Goal: Task Accomplishment & Management: Complete application form

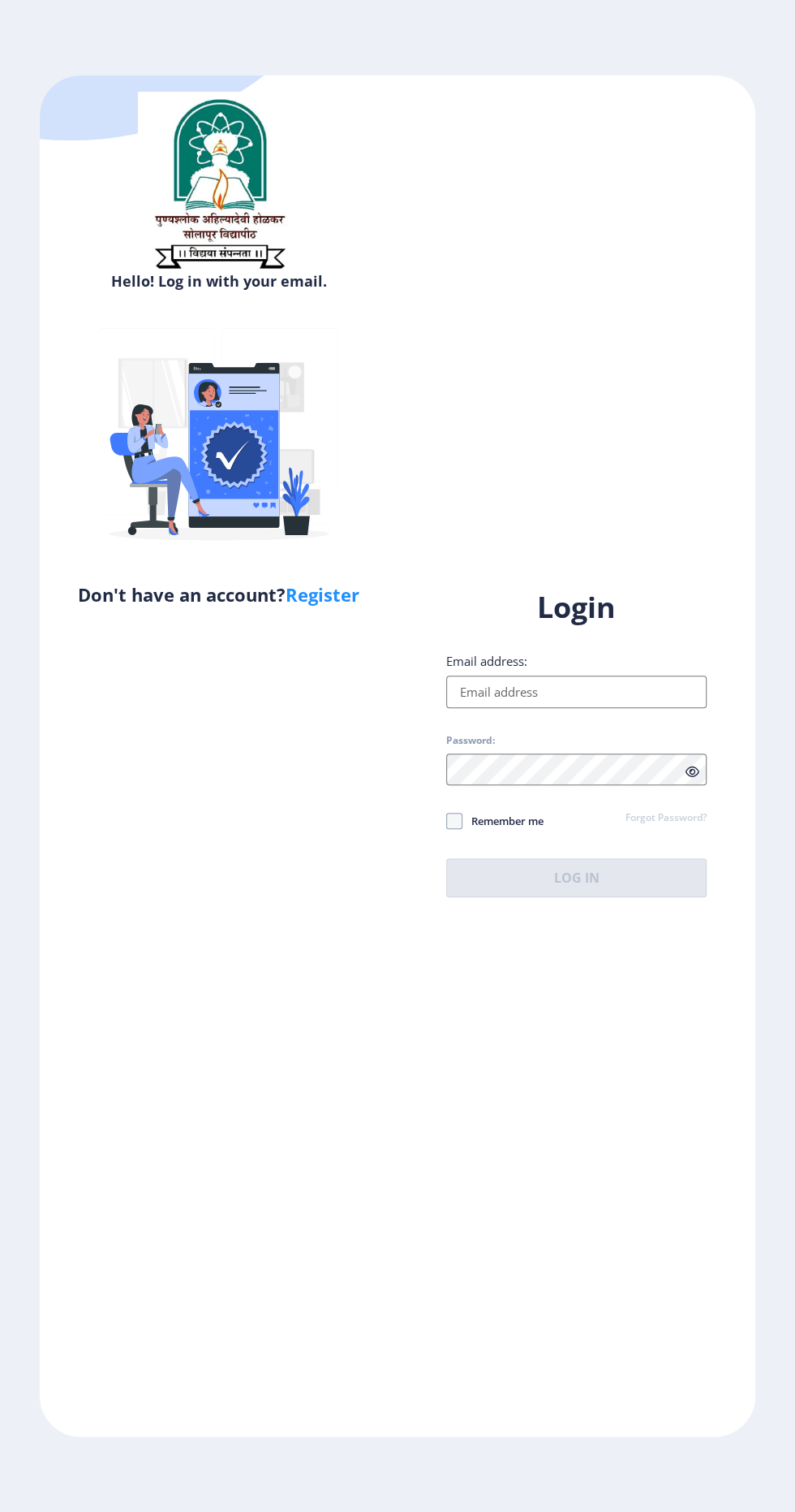
click at [599, 708] on input "Email address:" at bounding box center [576, 692] width 260 height 32
type input "[EMAIL_ADDRESS][DOMAIN_NAME]"
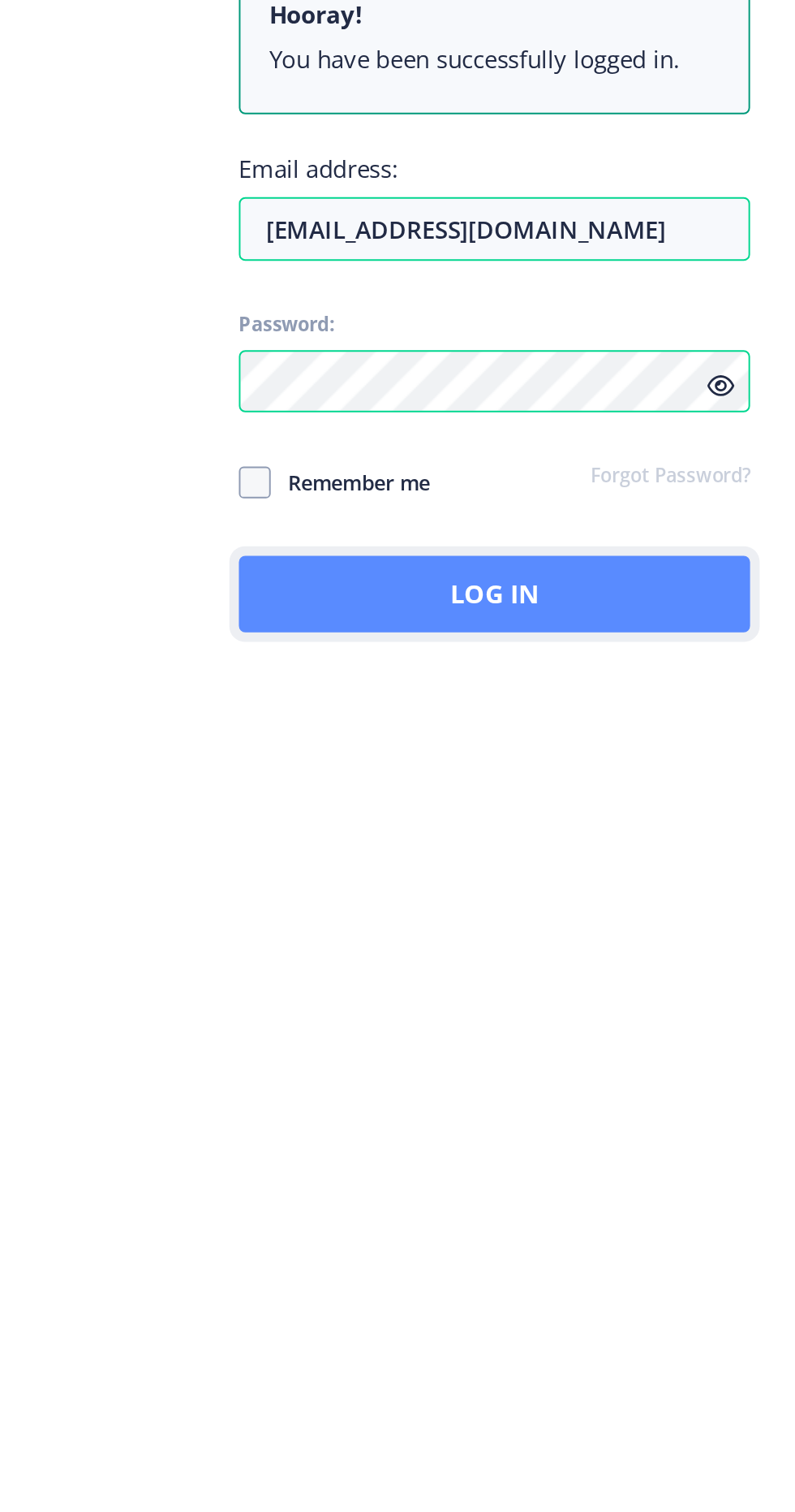
click at [617, 943] on button "Log In" at bounding box center [576, 924] width 260 height 39
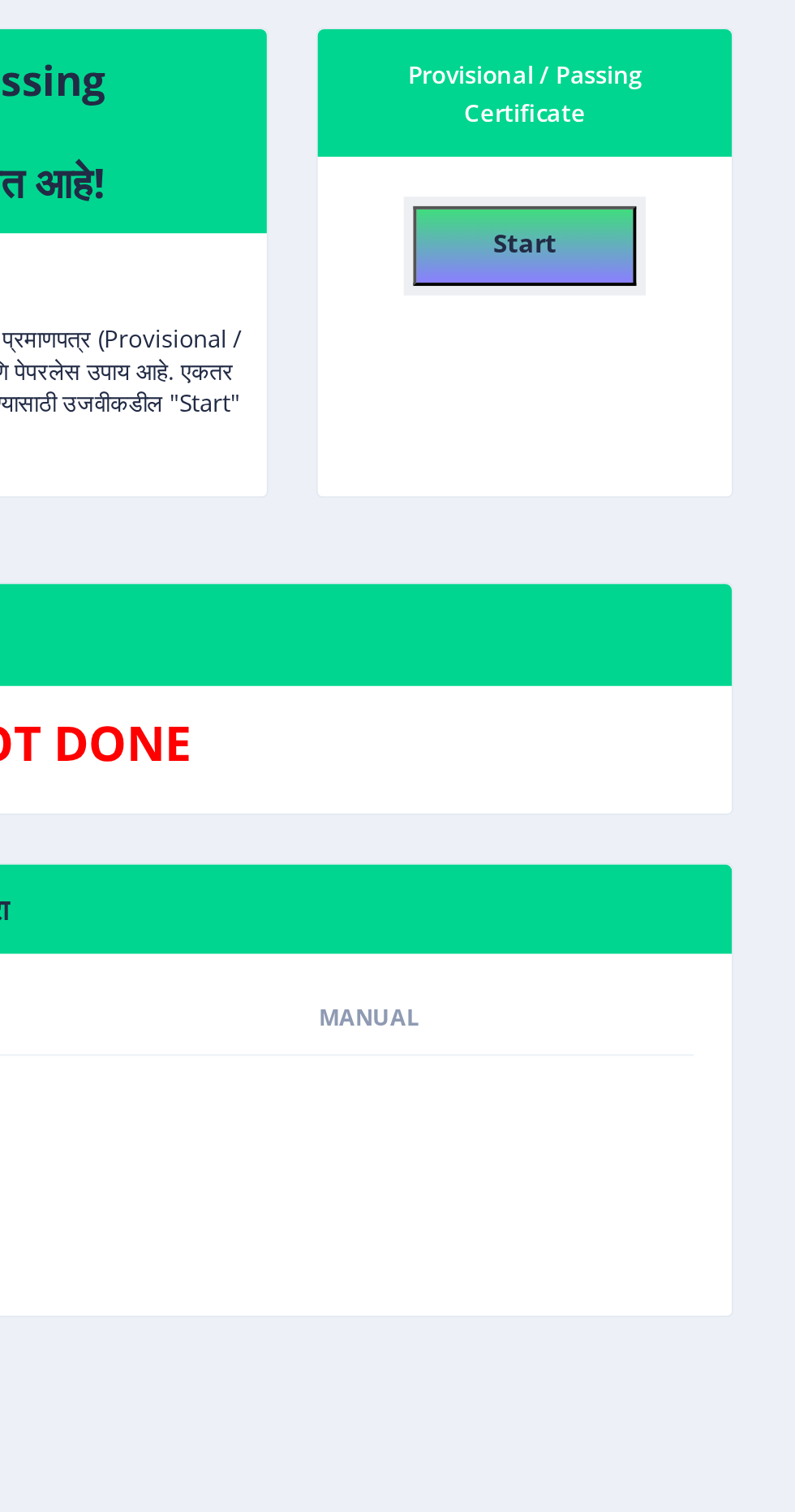
click at [676, 299] on button "Start" at bounding box center [658, 303] width 114 height 41
select select
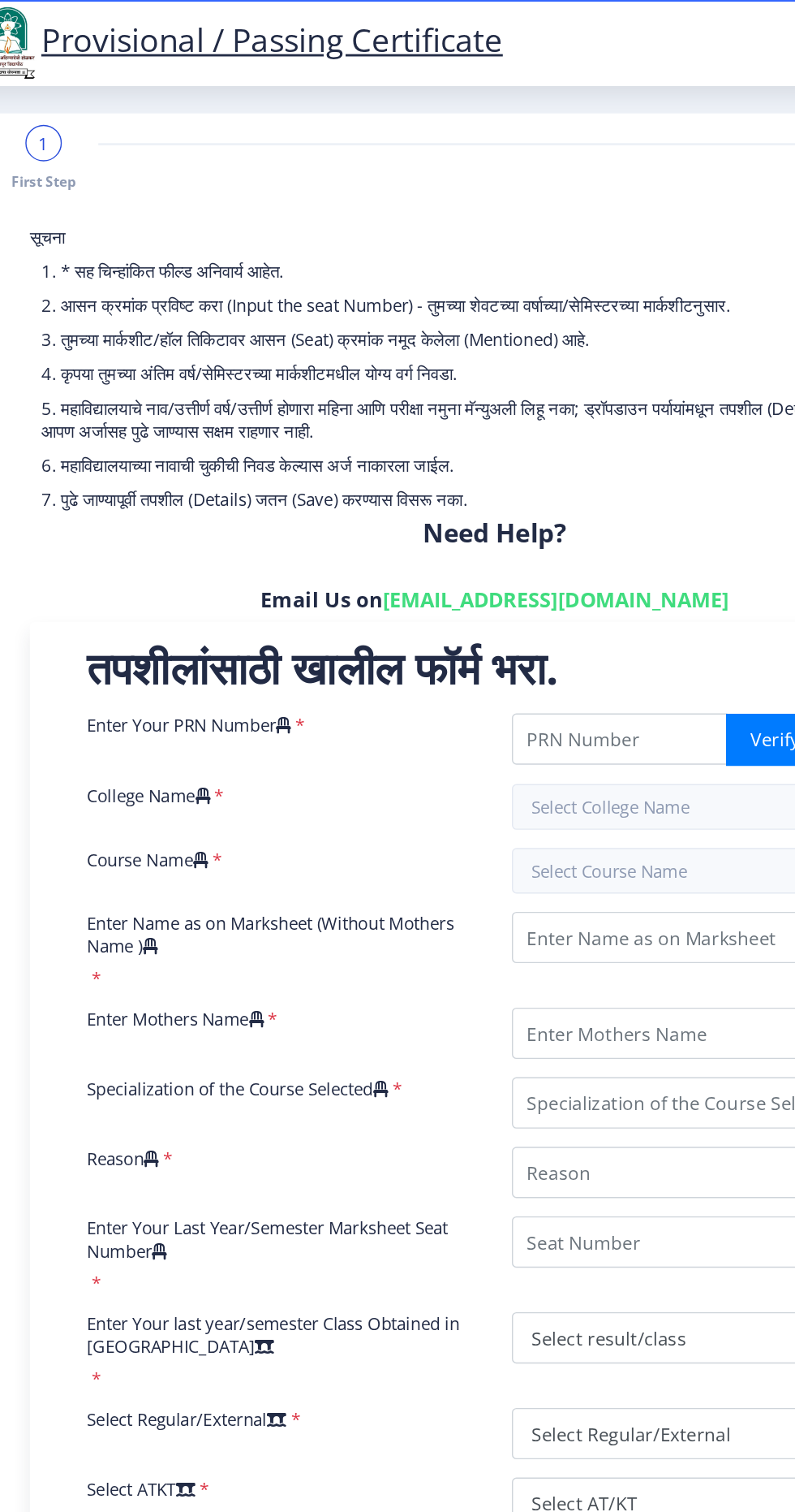
scroll to position [2, 0]
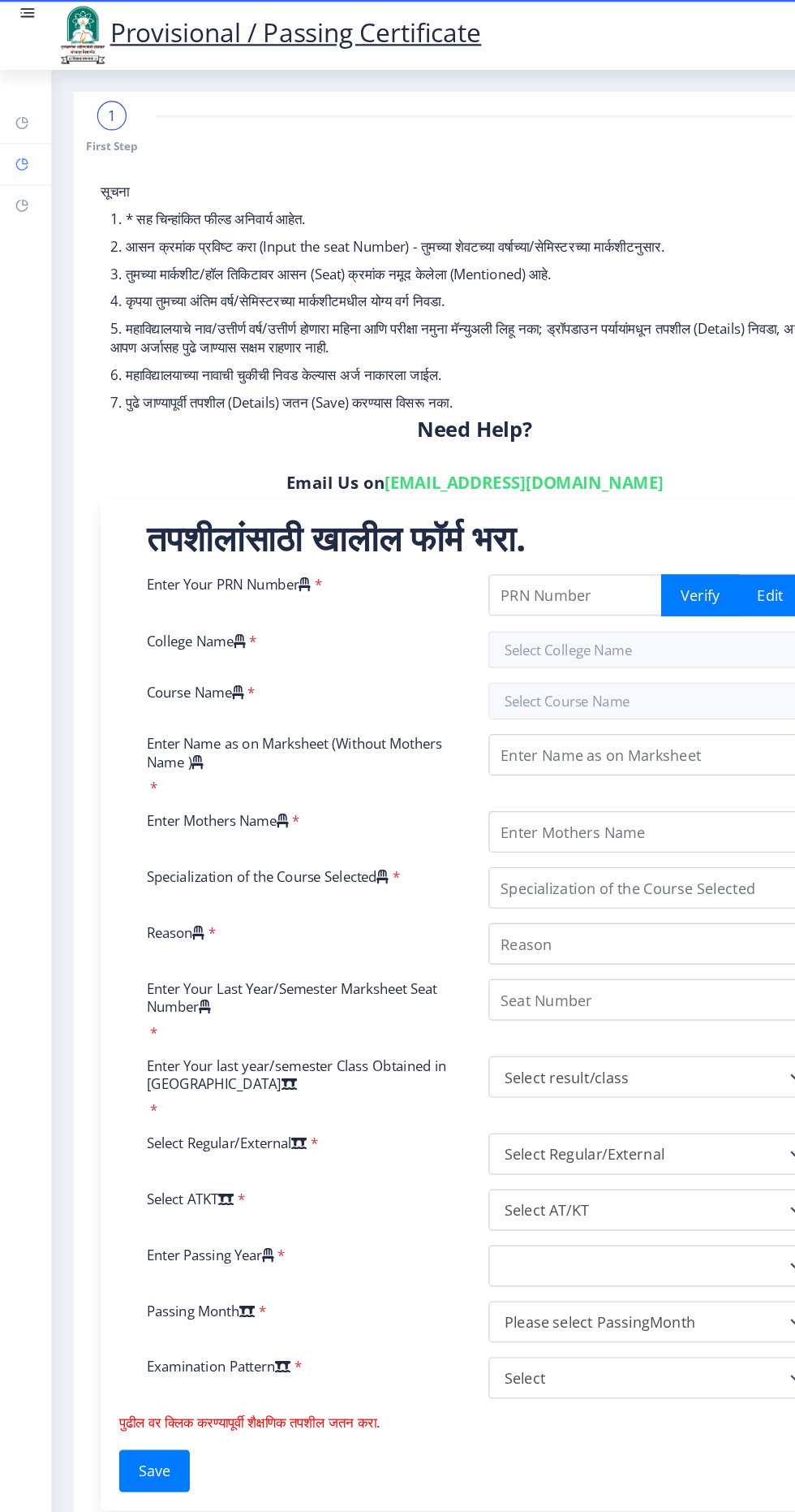
click at [20, 144] on rect at bounding box center [19, 145] width 13 height 13
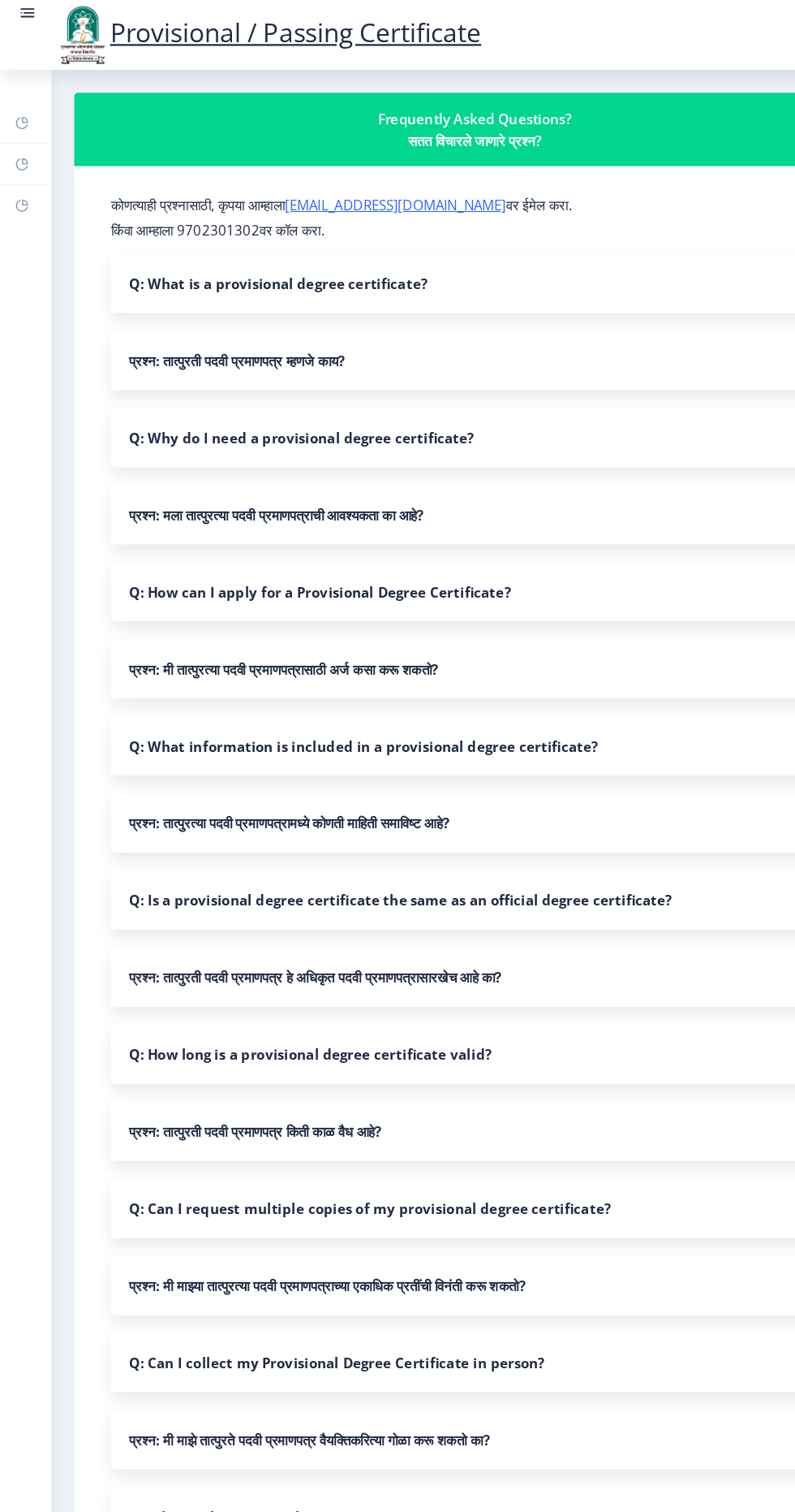
click at [332, 998] on nb-accordion-item-header "प्रश्न: तात्पुरती पदवी प्रमाणपत्र किती काळ वैध आहे?" at bounding box center [420, 1001] width 644 height 52
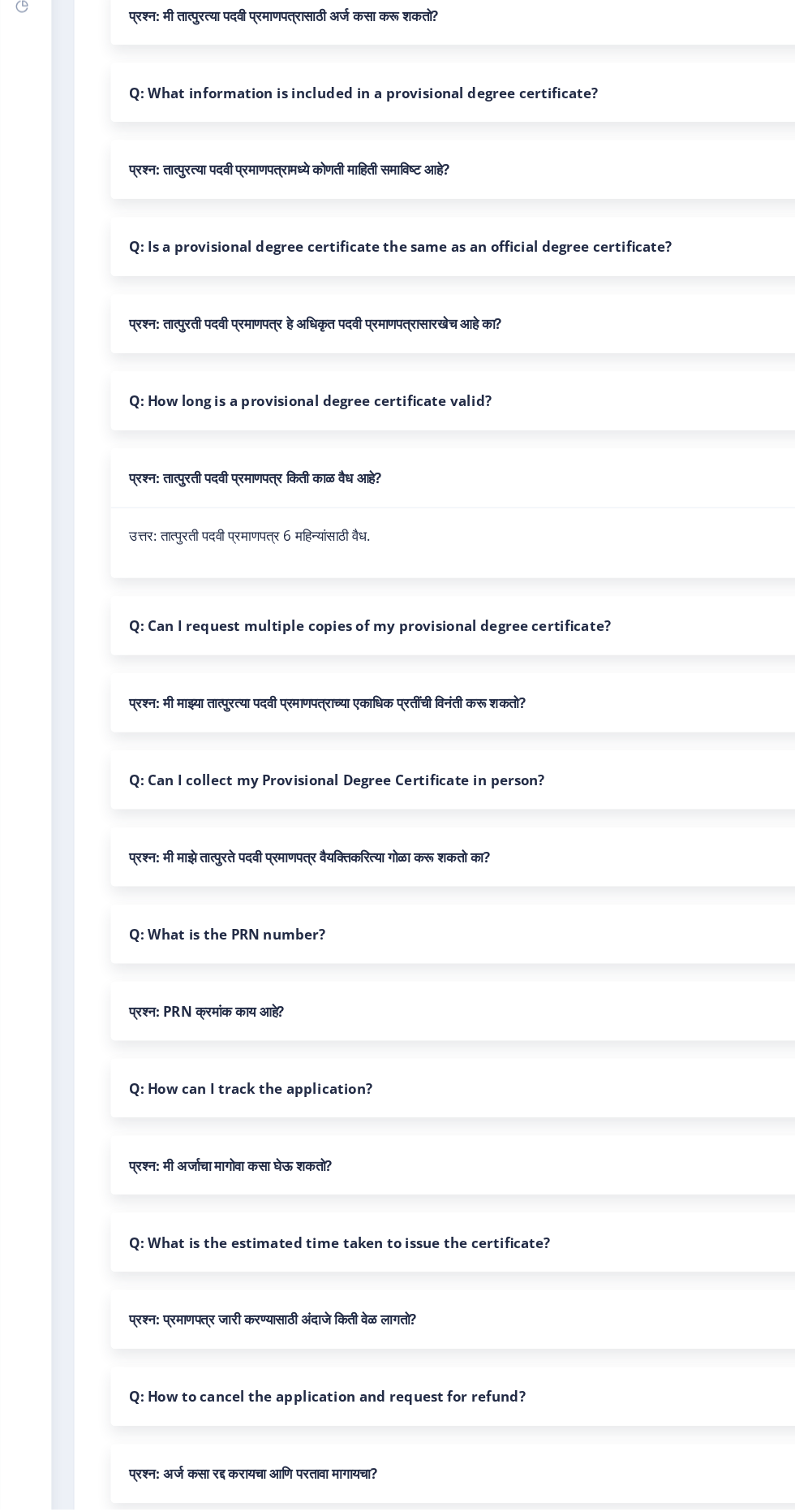
click at [360, 1357] on nb-accordion-item-header "प्रश्न: प्रमाणपत्र जारी करण्यासाठी अंदाजे किती वेळ लागतो?" at bounding box center [420, 1343] width 644 height 52
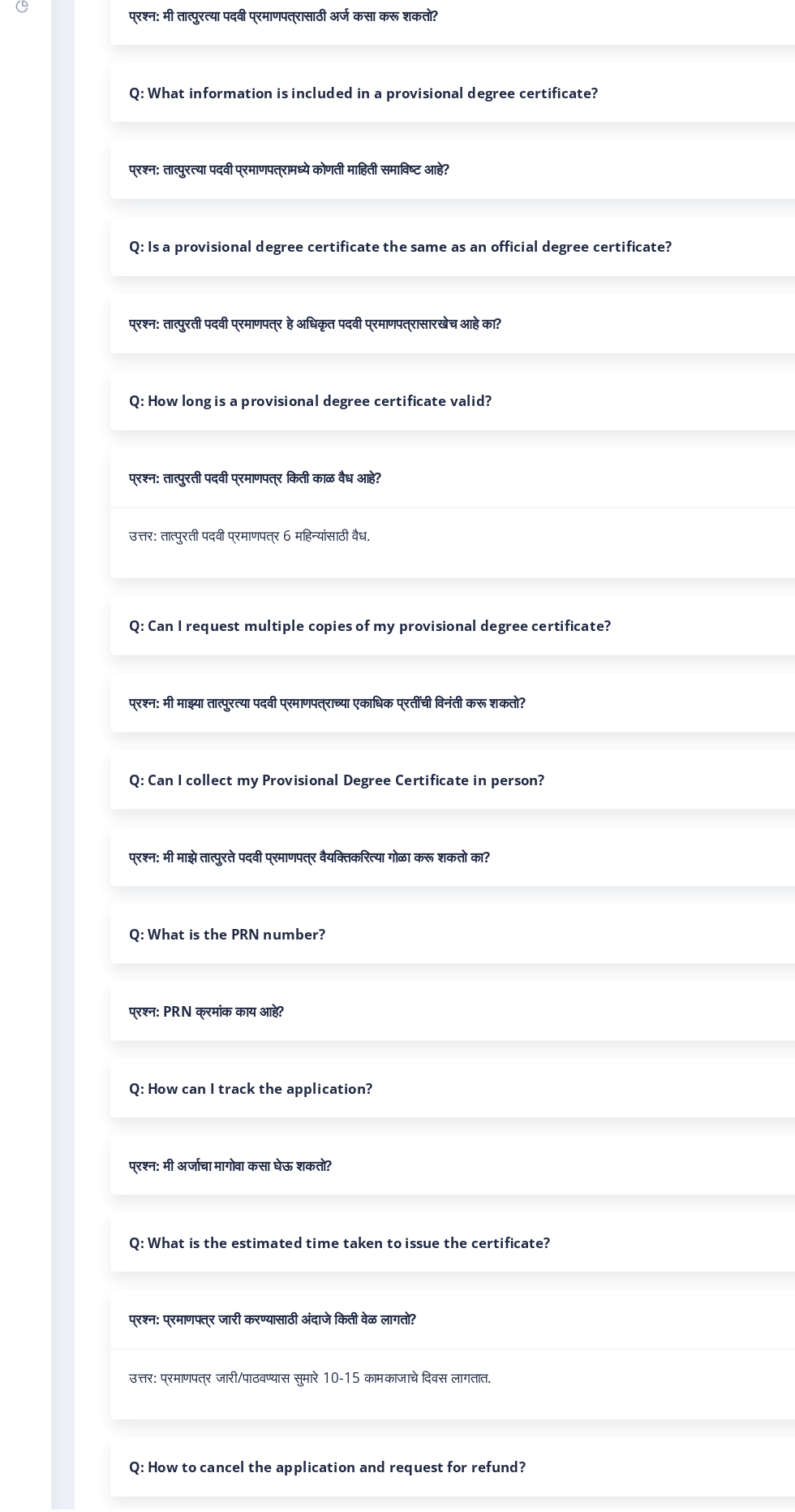
scroll to position [464, 0]
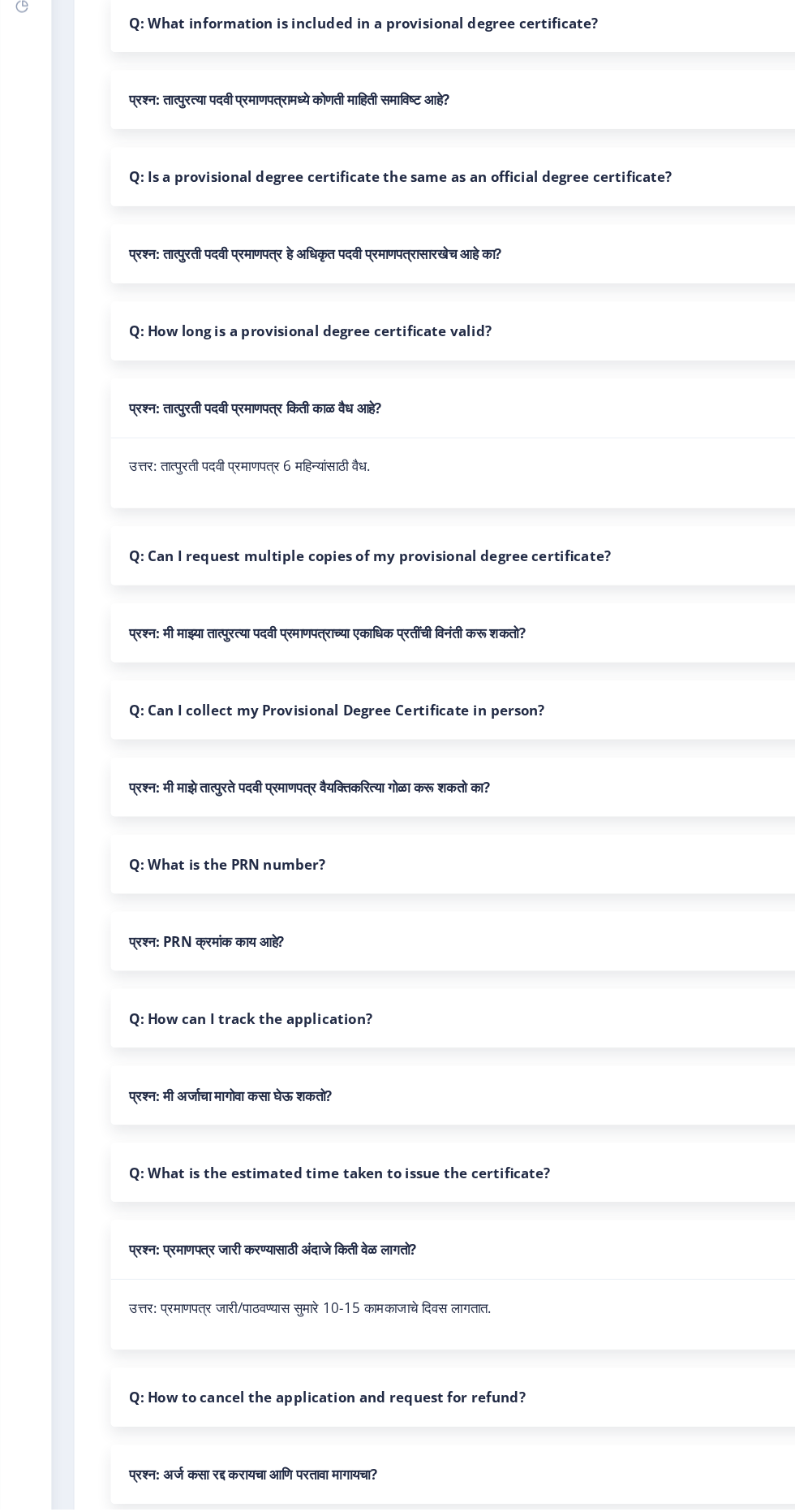
click at [304, 1479] on nb-accordion-item-header "प्रश्न: अर्ज कसा रद्द करायचा आणि परतावा मागायचा?" at bounding box center [420, 1481] width 644 height 52
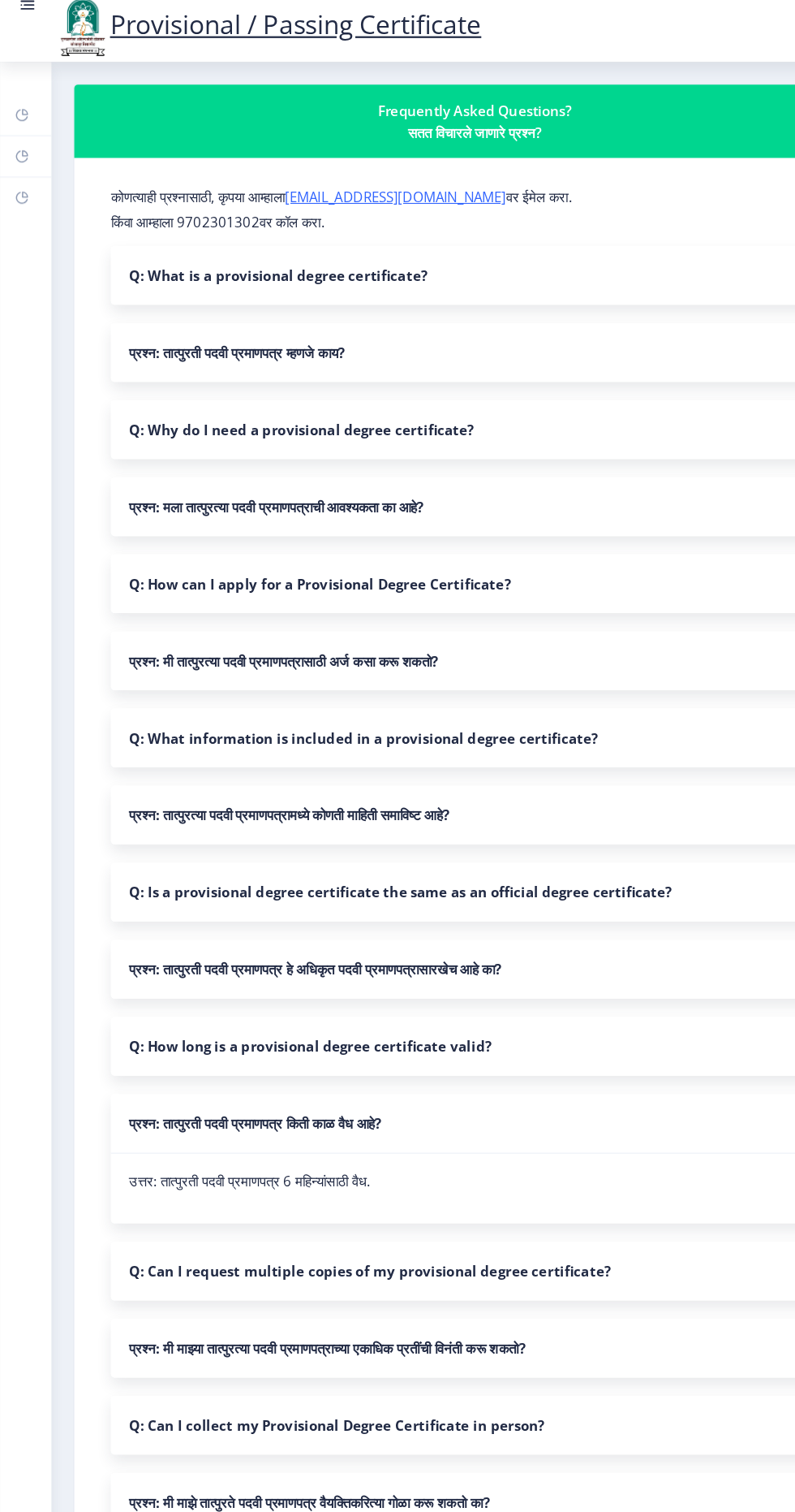
scroll to position [3, 0]
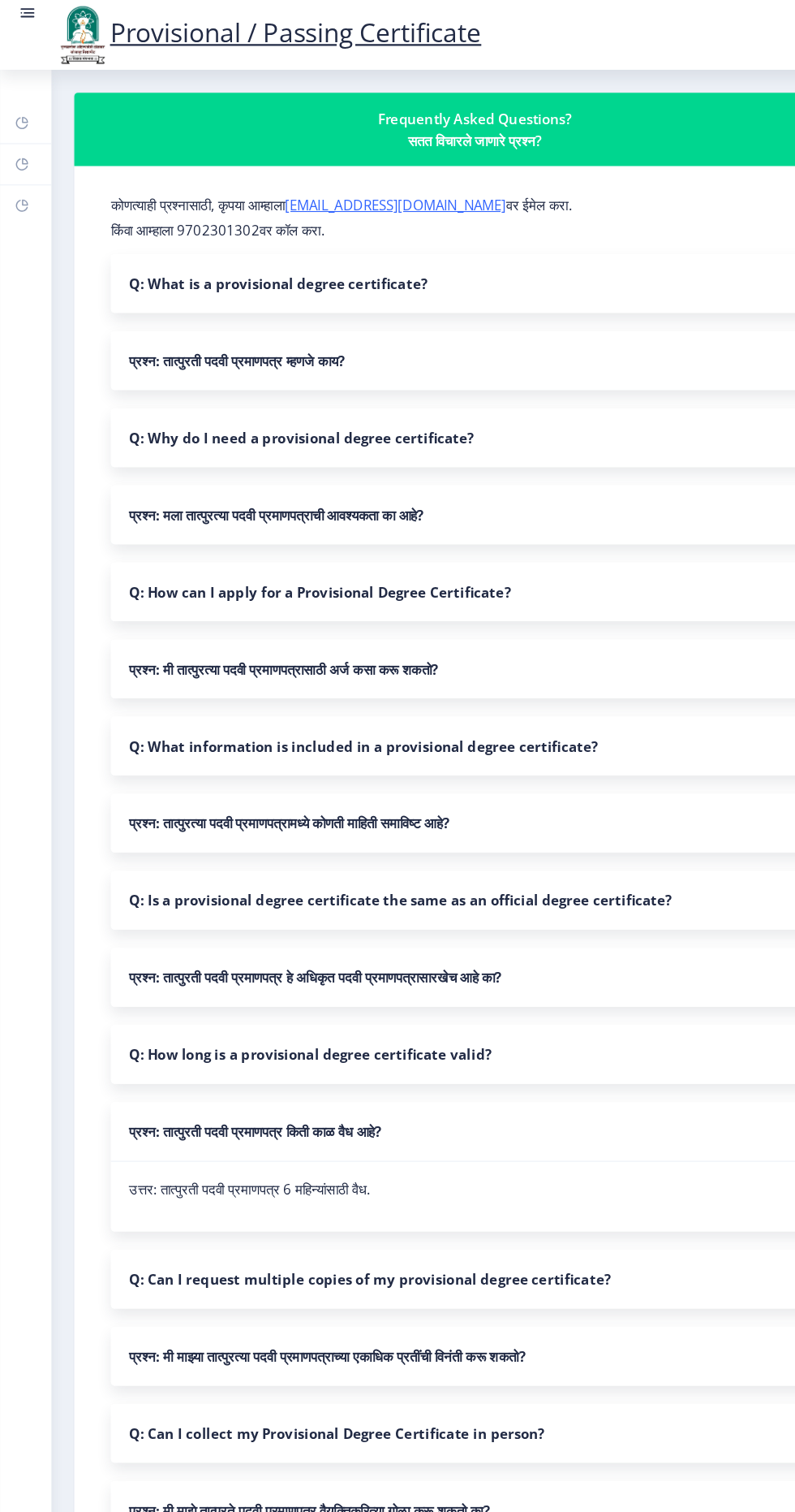
click at [359, 446] on nb-accordion-item-header "प्रश्न: मला तात्पुरत्या पदवी प्रमाणपत्राची आवश्यकता का आहे?" at bounding box center [420, 455] width 644 height 52
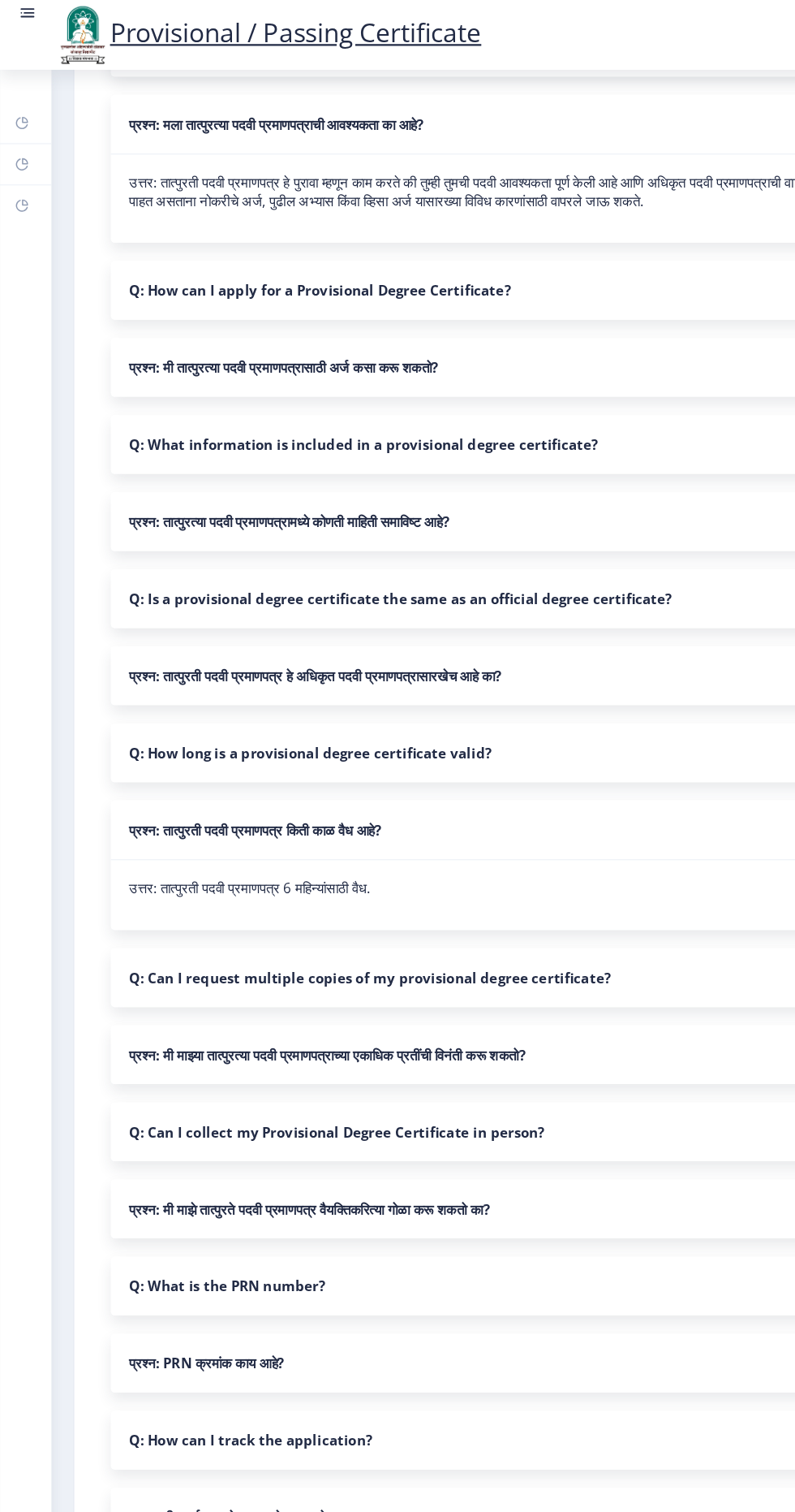
scroll to position [354, 0]
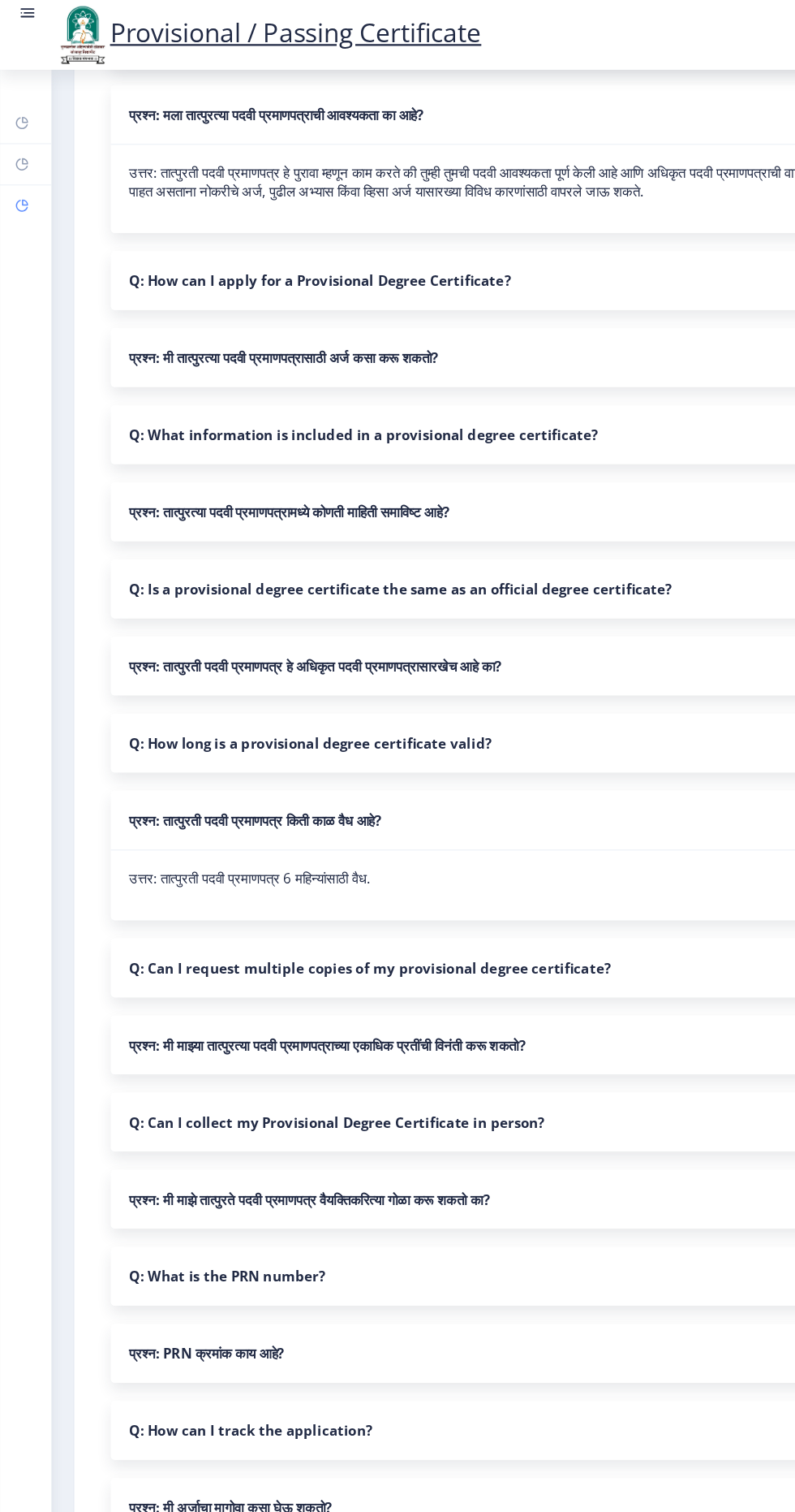
click at [19, 180] on rect at bounding box center [19, 182] width 13 height 13
select select
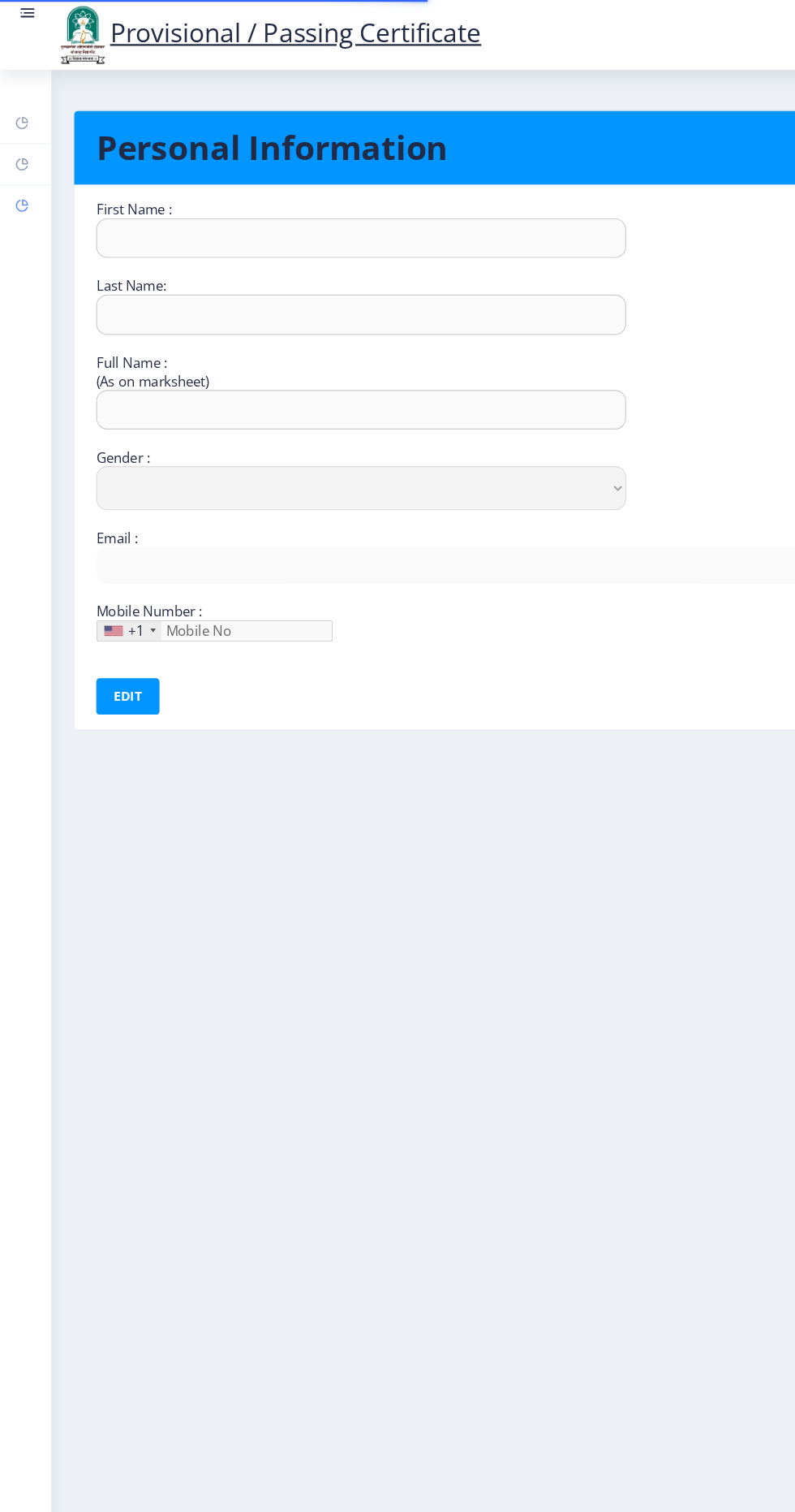
type input "Nitin"
type input "[PERSON_NAME]"
select select "[DEMOGRAPHIC_DATA]"
type input "[EMAIL_ADDRESS][DOMAIN_NAME]"
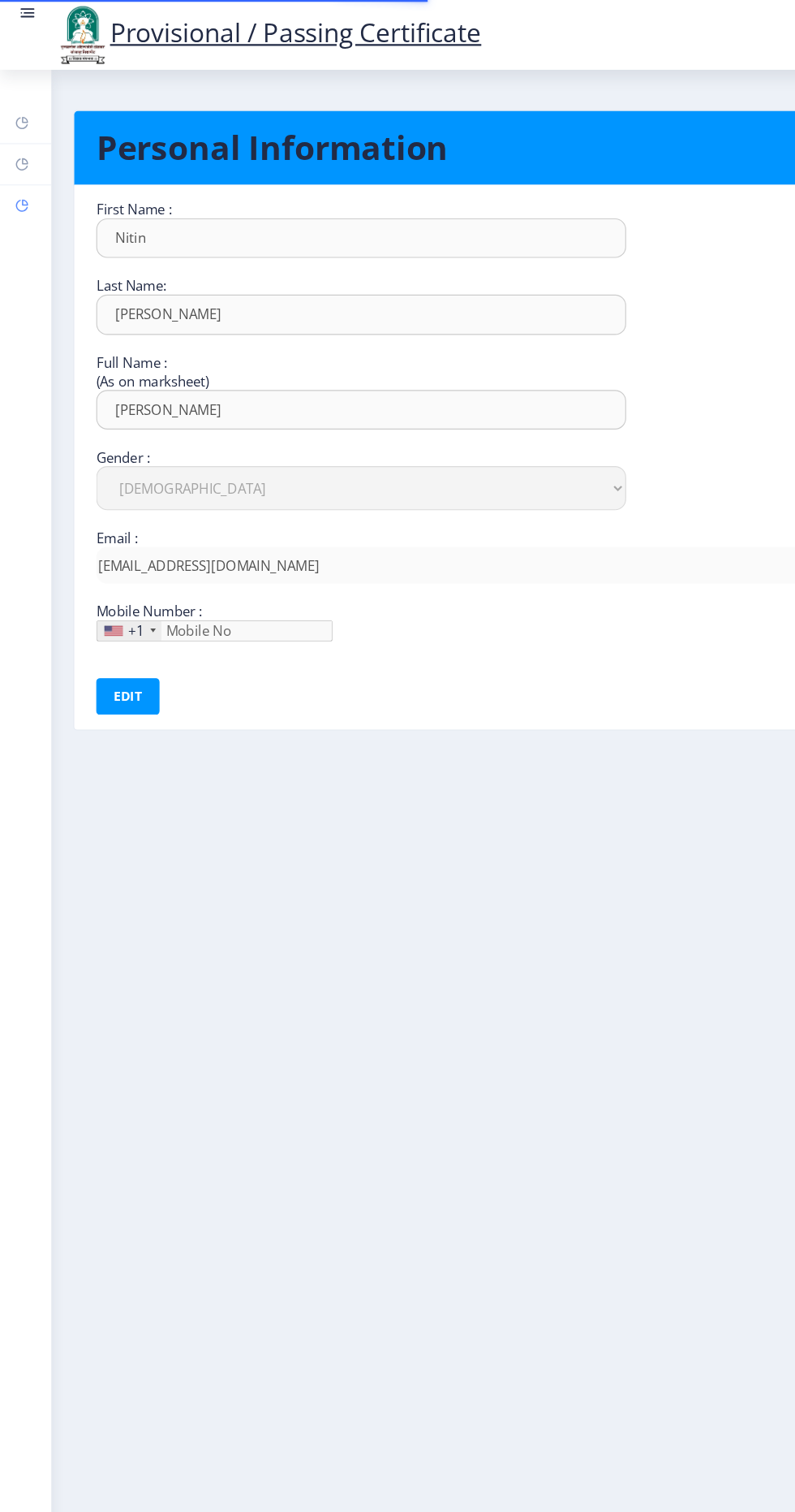
type input "9404027526"
click at [22, 141] on rect at bounding box center [19, 145] width 13 height 13
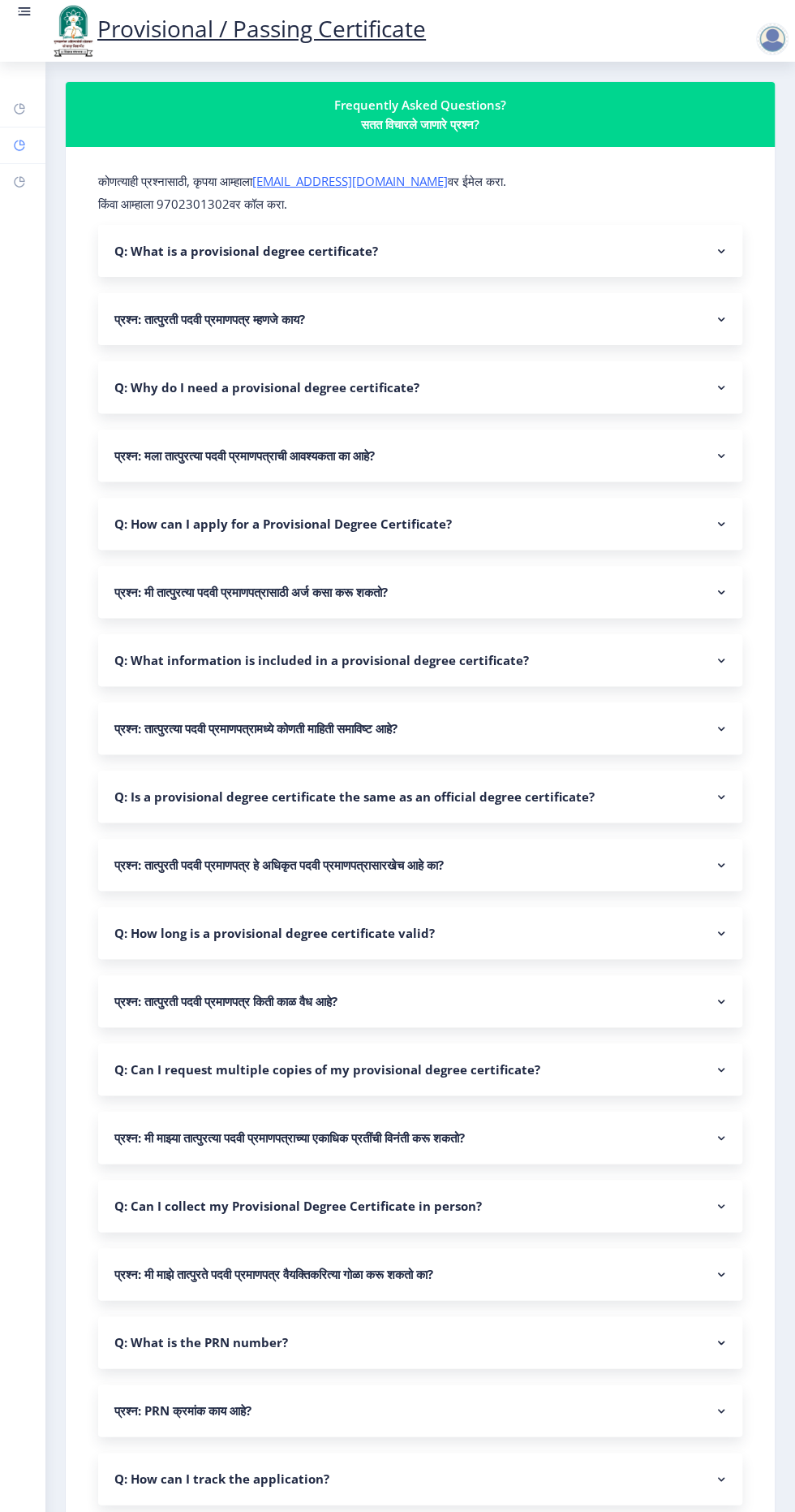
select select
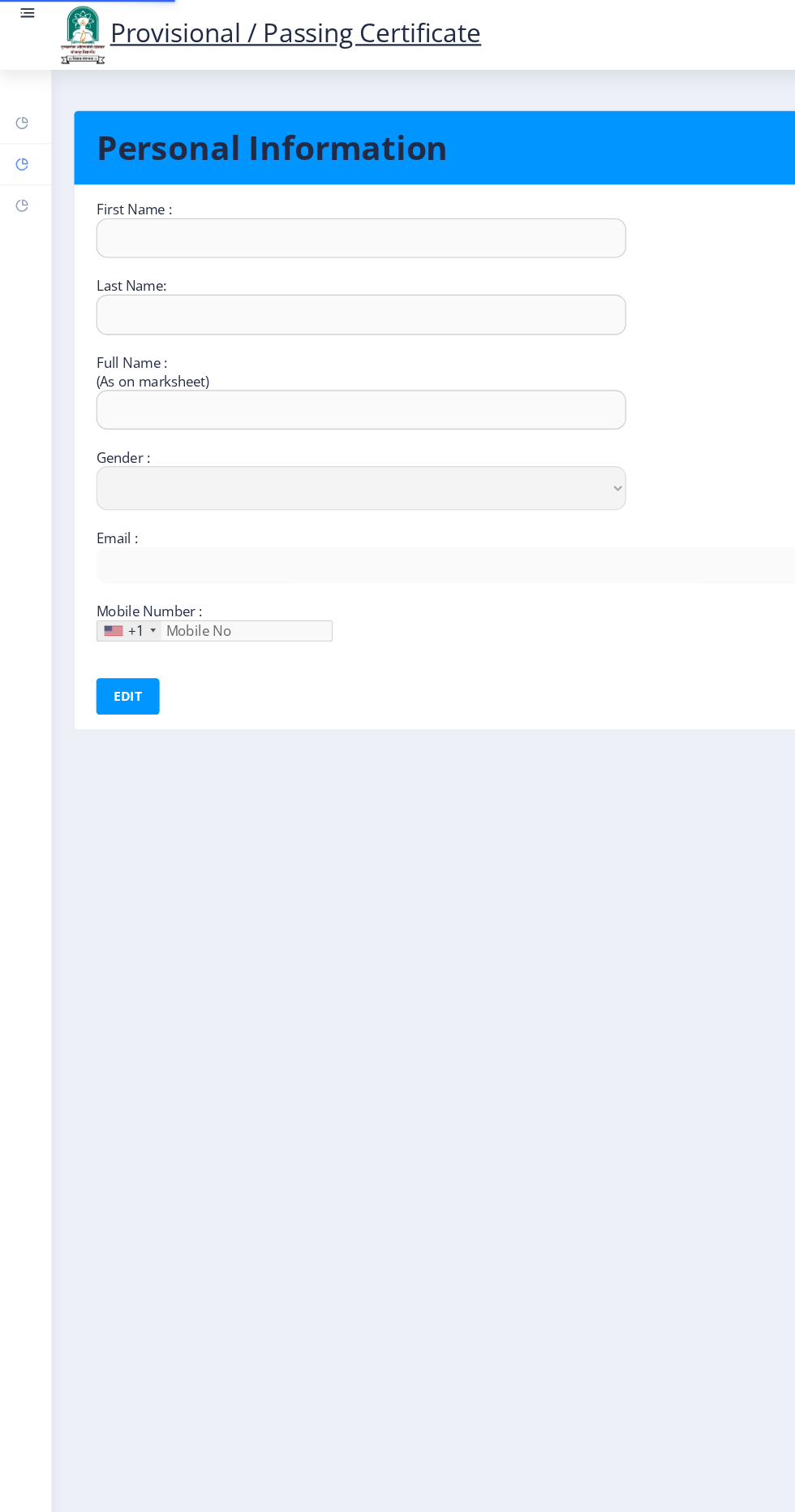
type input "Nitin"
type input "[PERSON_NAME]"
select select "[DEMOGRAPHIC_DATA]"
type input "[EMAIL_ADDRESS][DOMAIN_NAME]"
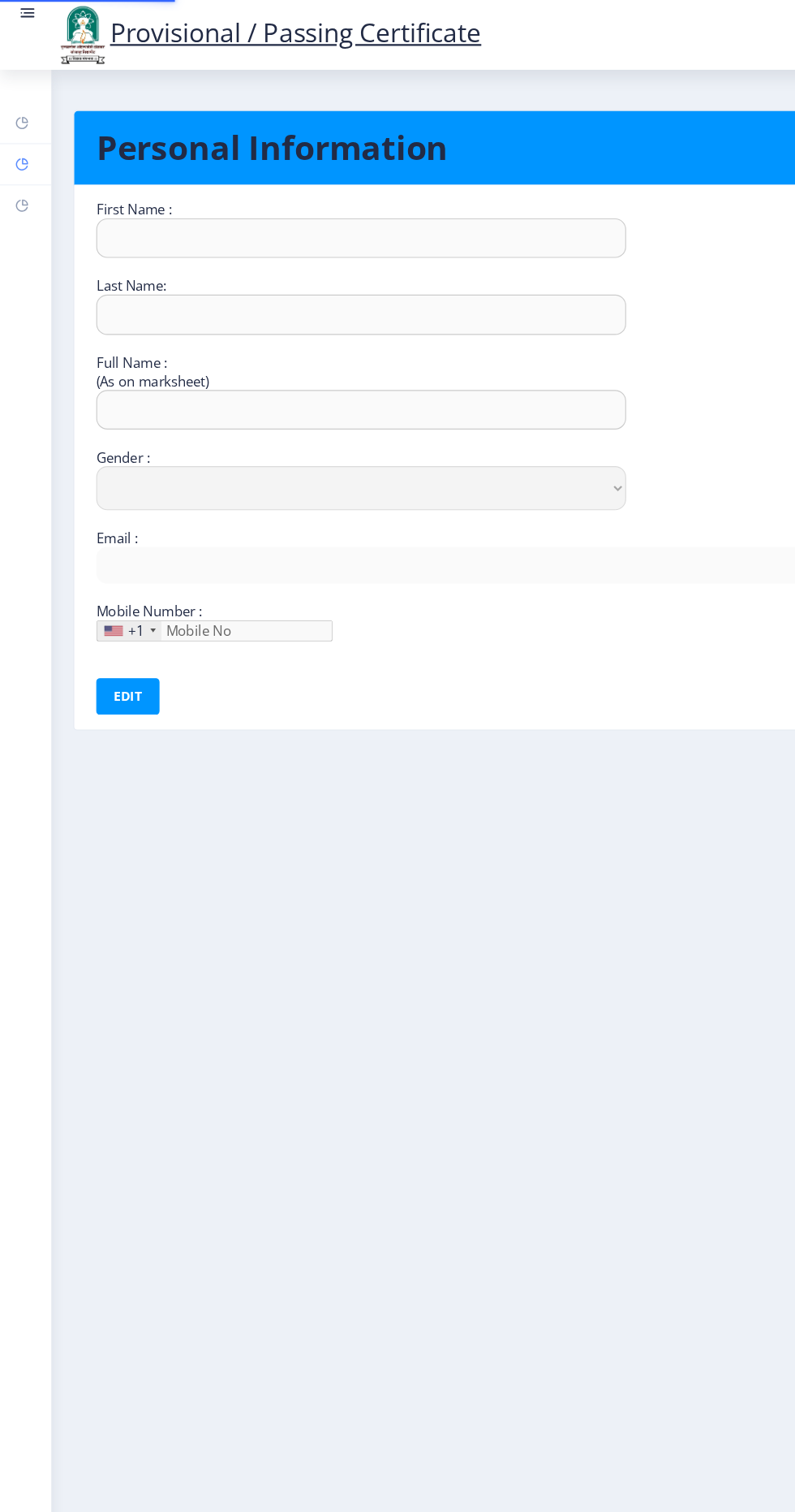
type input "9404027526"
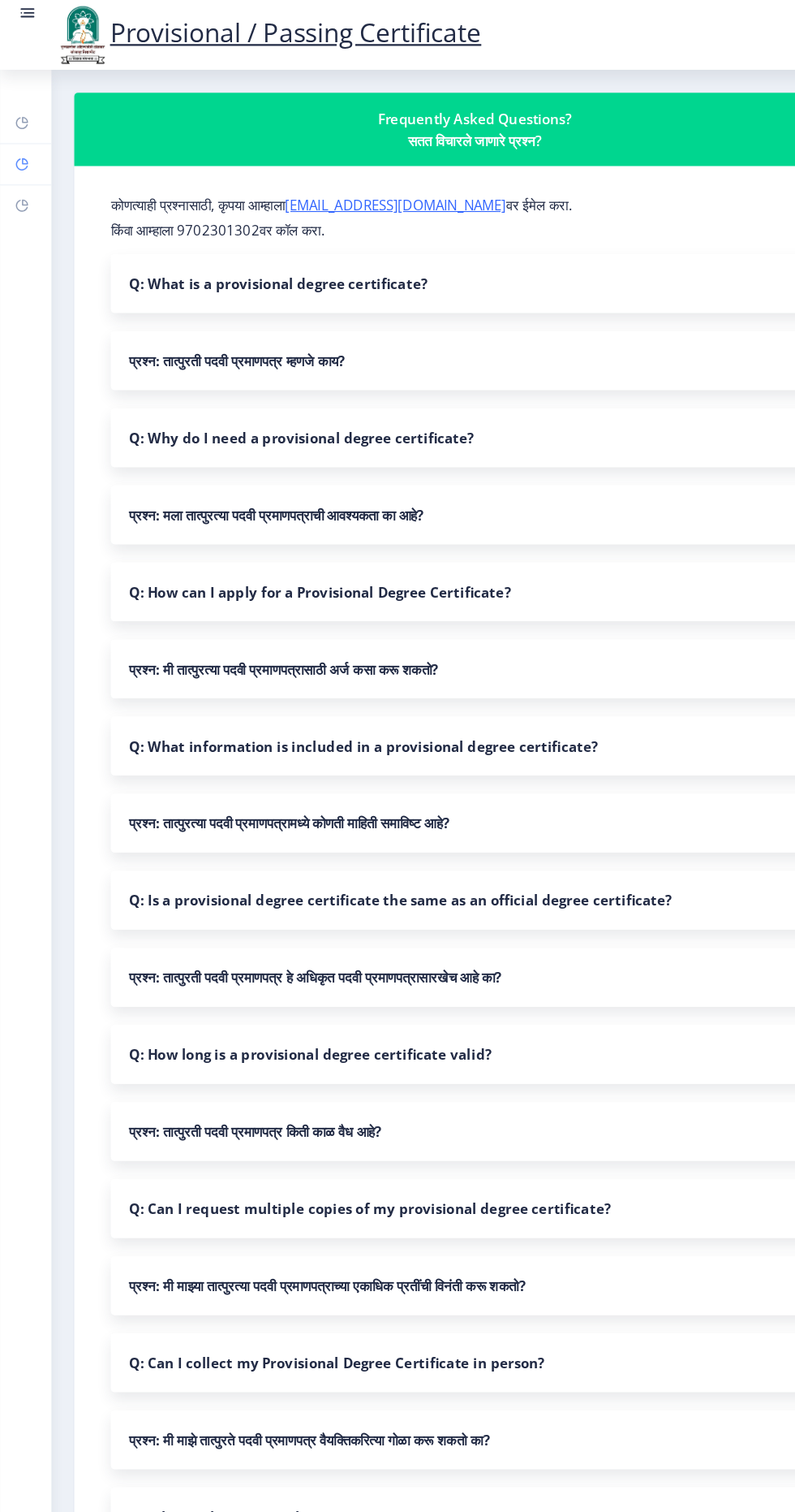
select select
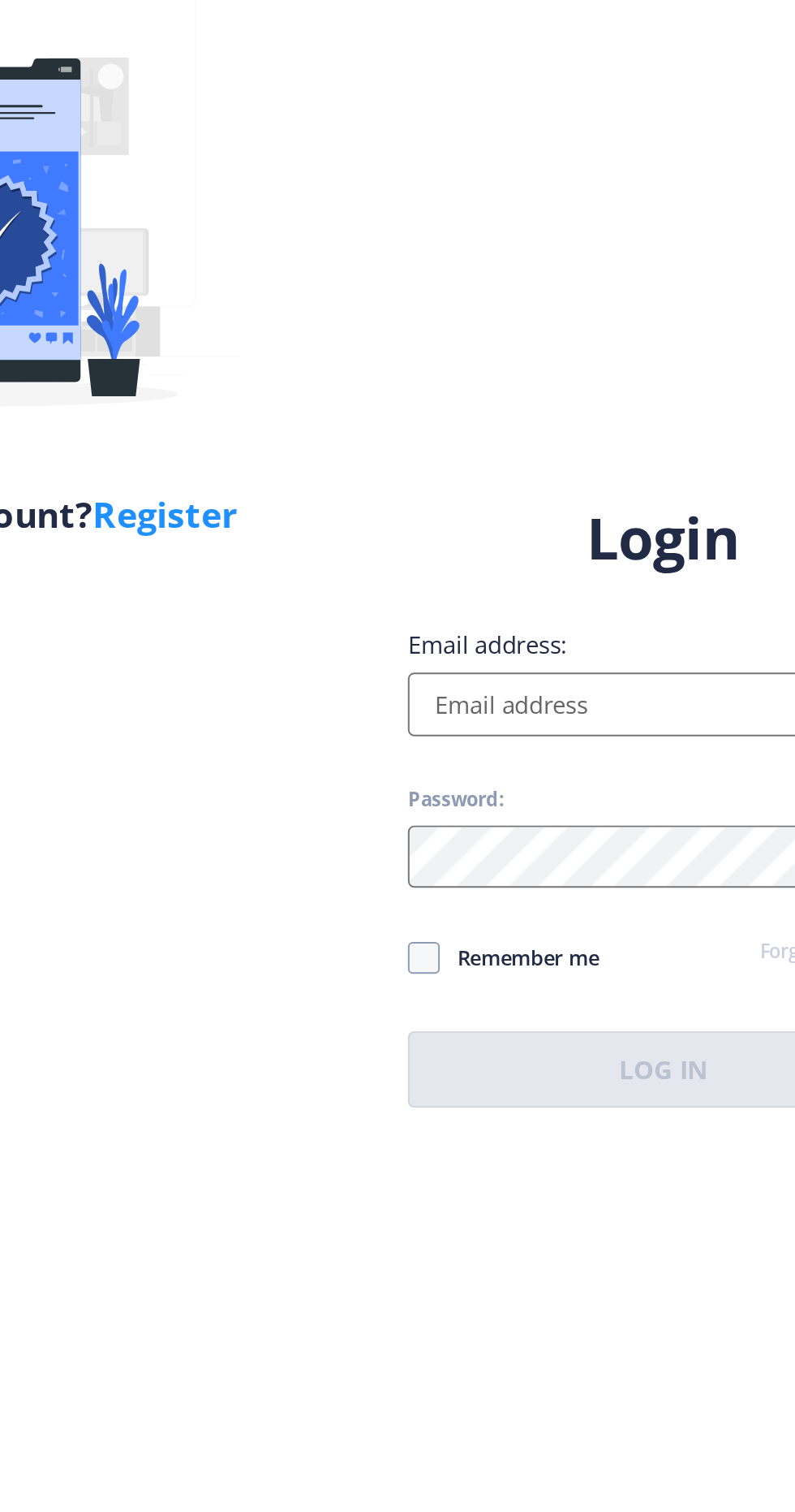
click at [559, 708] on input "Email address:" at bounding box center [576, 692] width 260 height 32
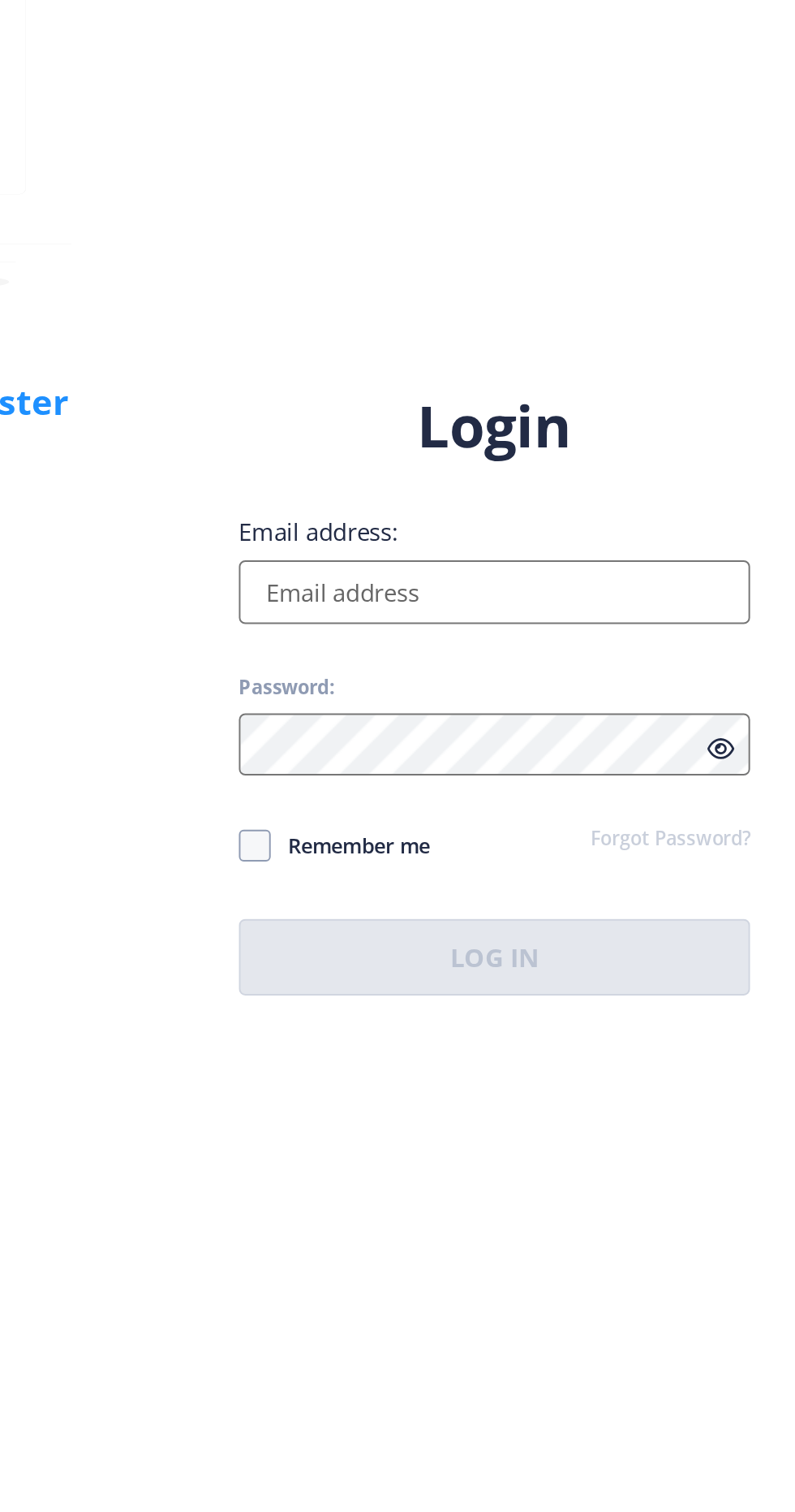
type input "[EMAIL_ADDRESS][DOMAIN_NAME]"
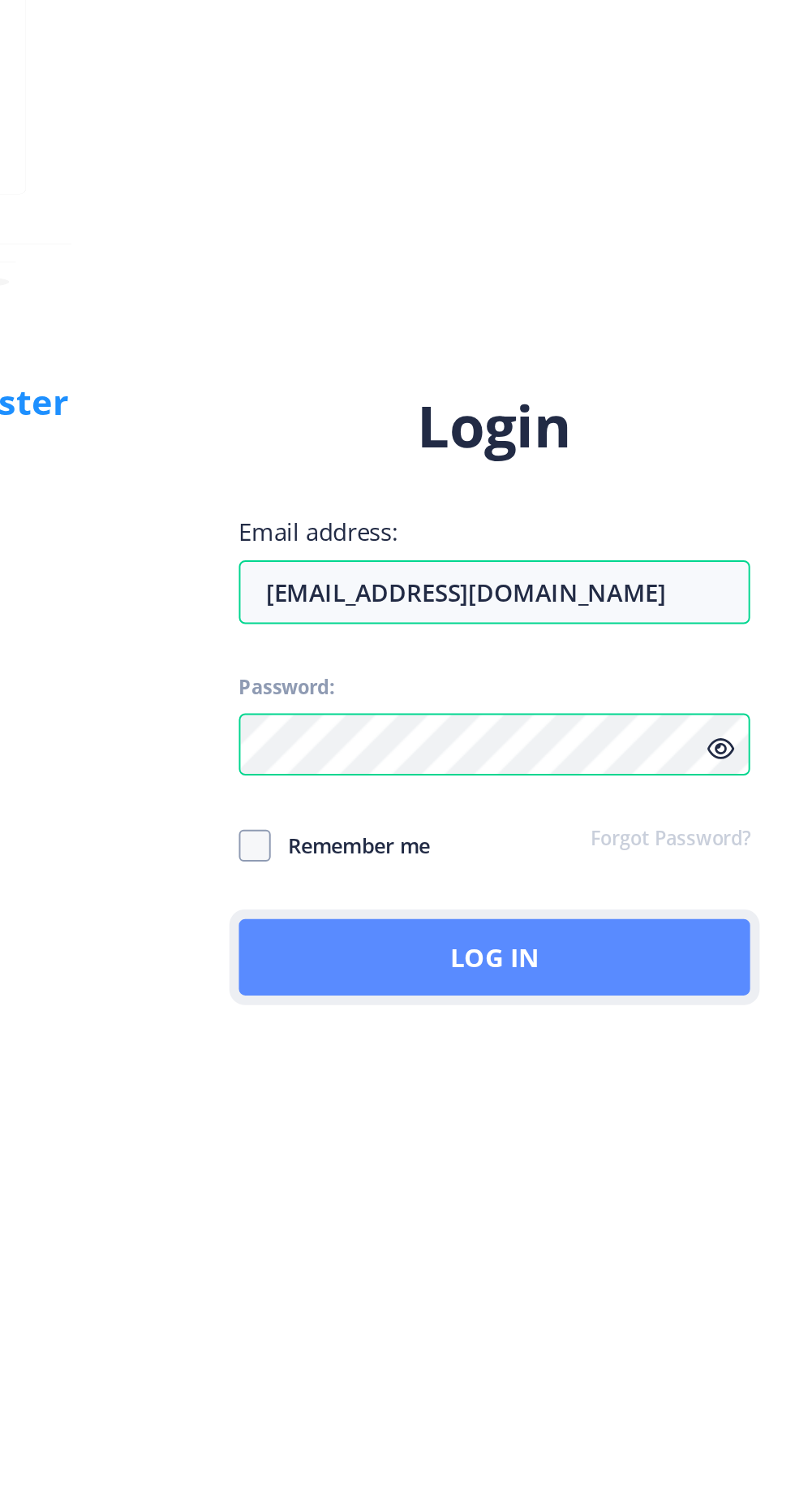
click at [621, 897] on button "Log In" at bounding box center [576, 878] width 260 height 39
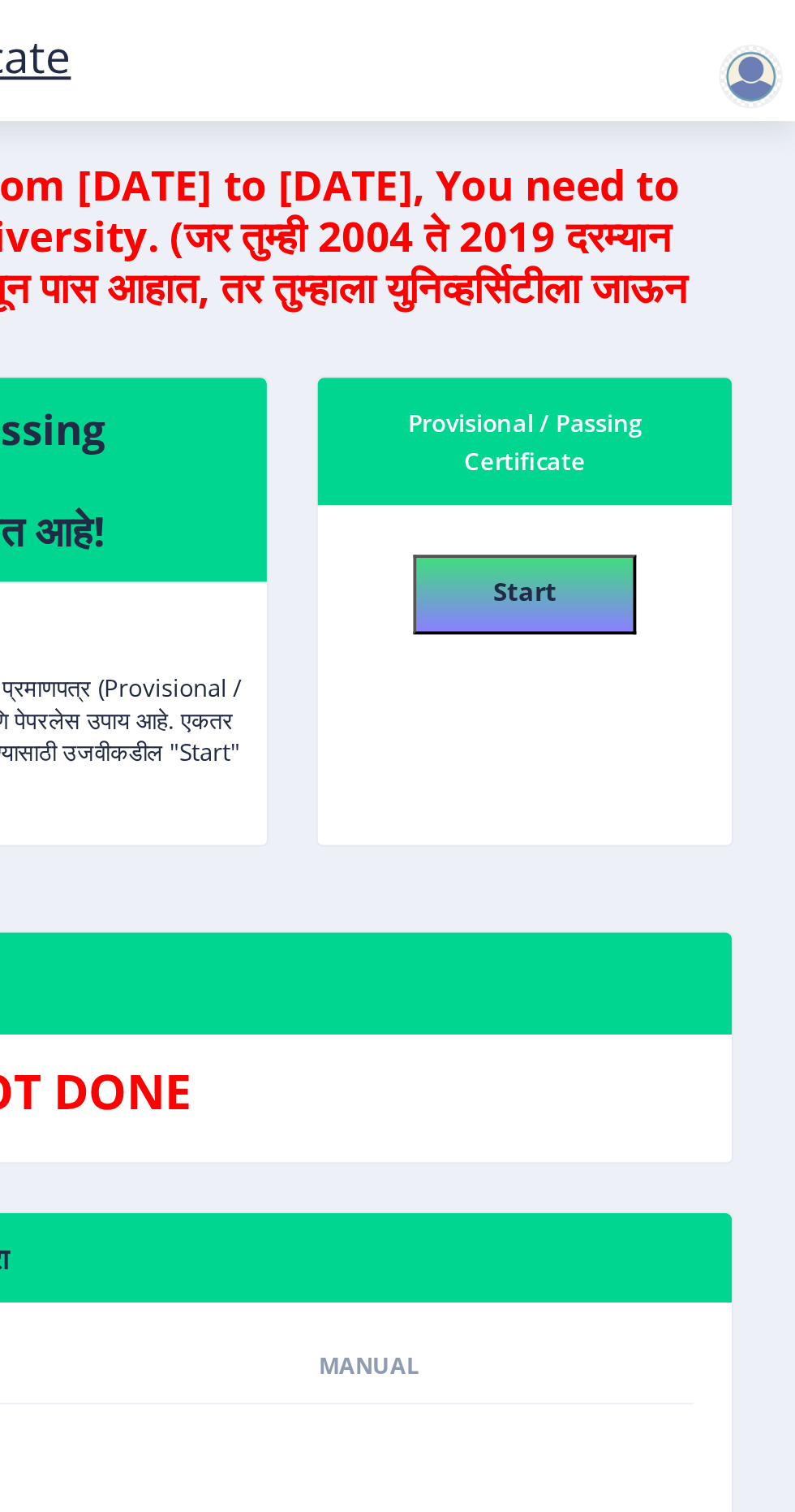
click at [768, 41] on div at bounding box center [772, 39] width 32 height 32
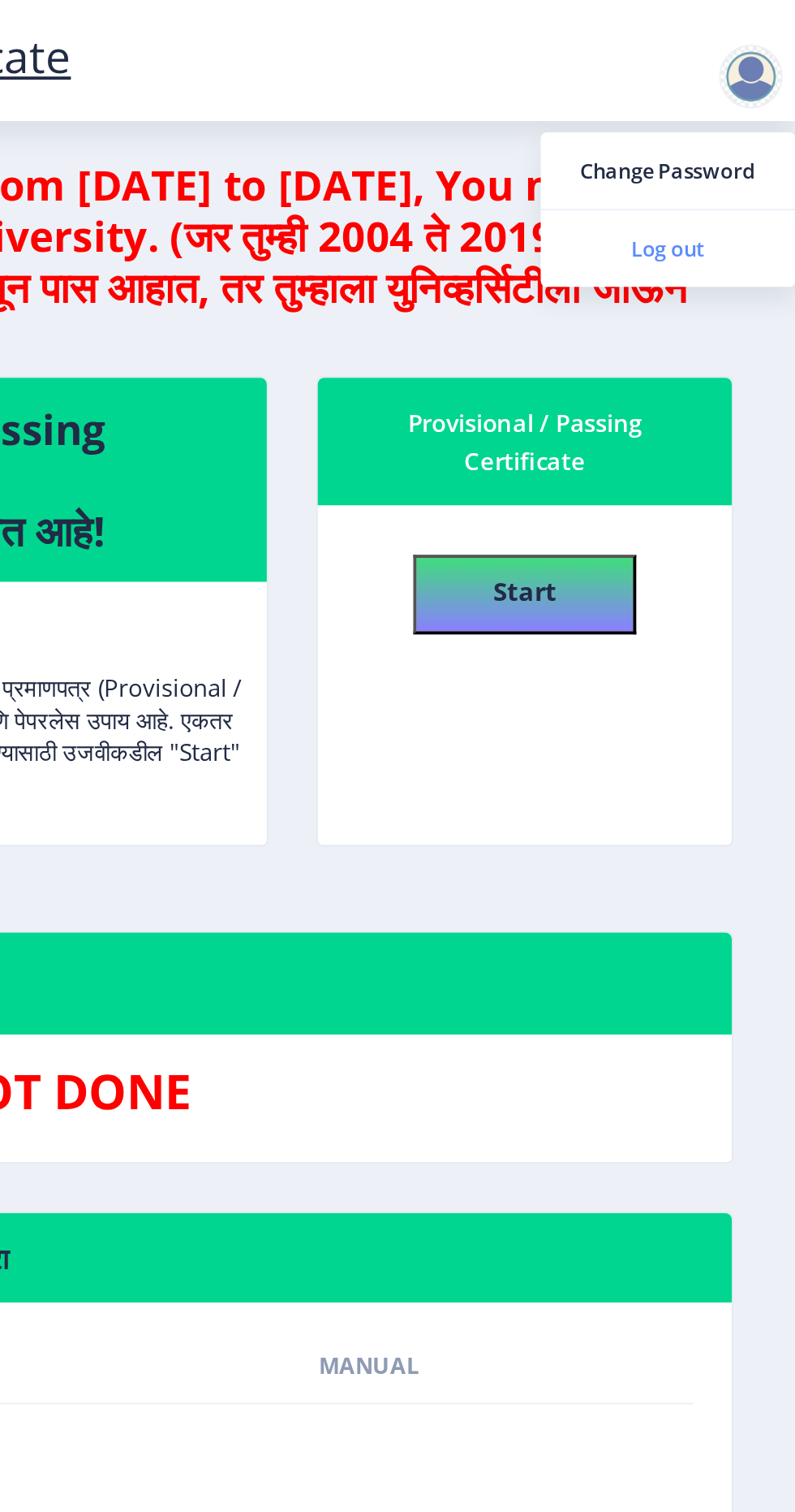
click at [736, 137] on link "Log out" at bounding box center [730, 126] width 130 height 39
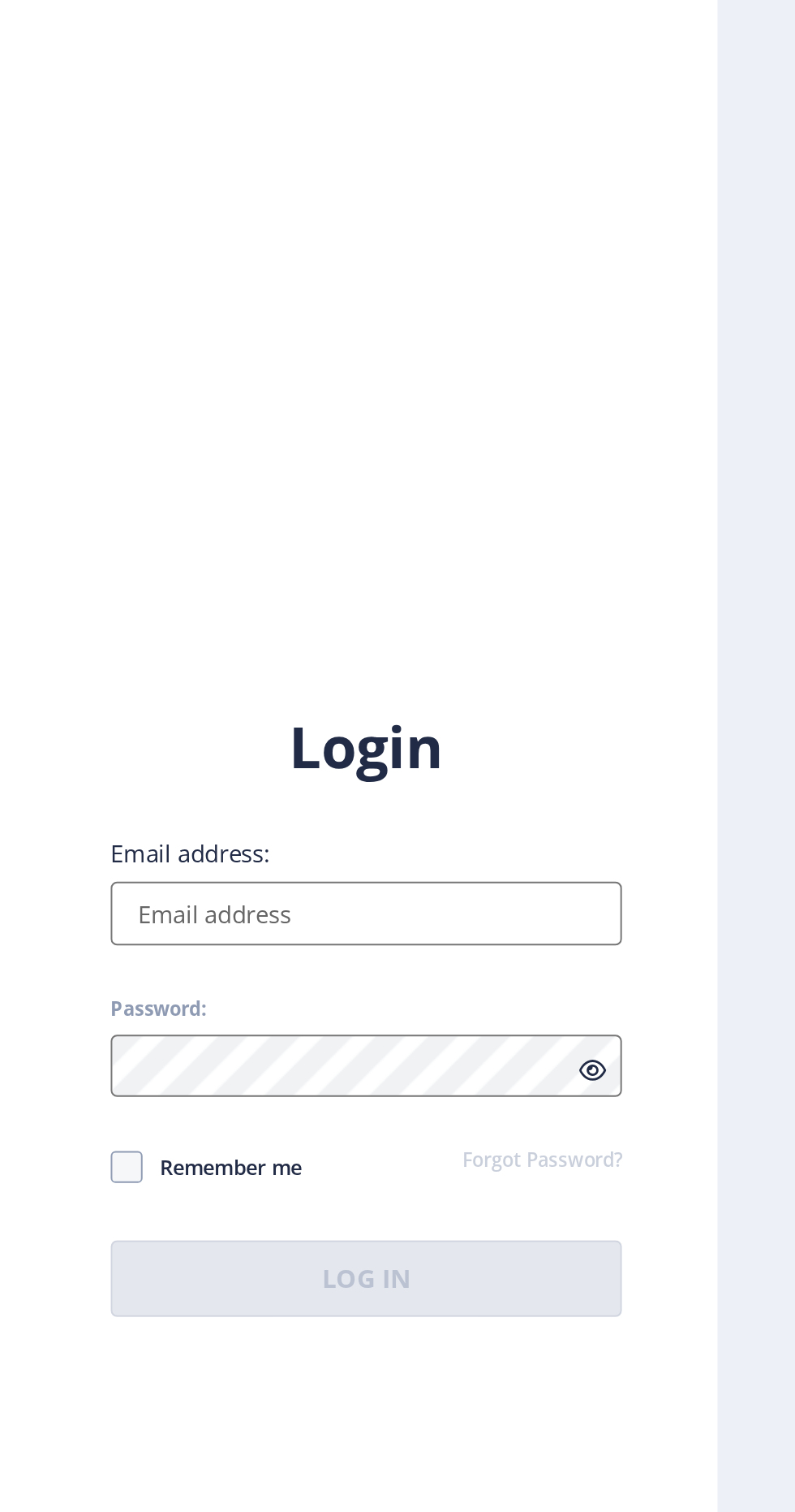
click at [618, 708] on input "Email address:" at bounding box center [576, 692] width 260 height 32
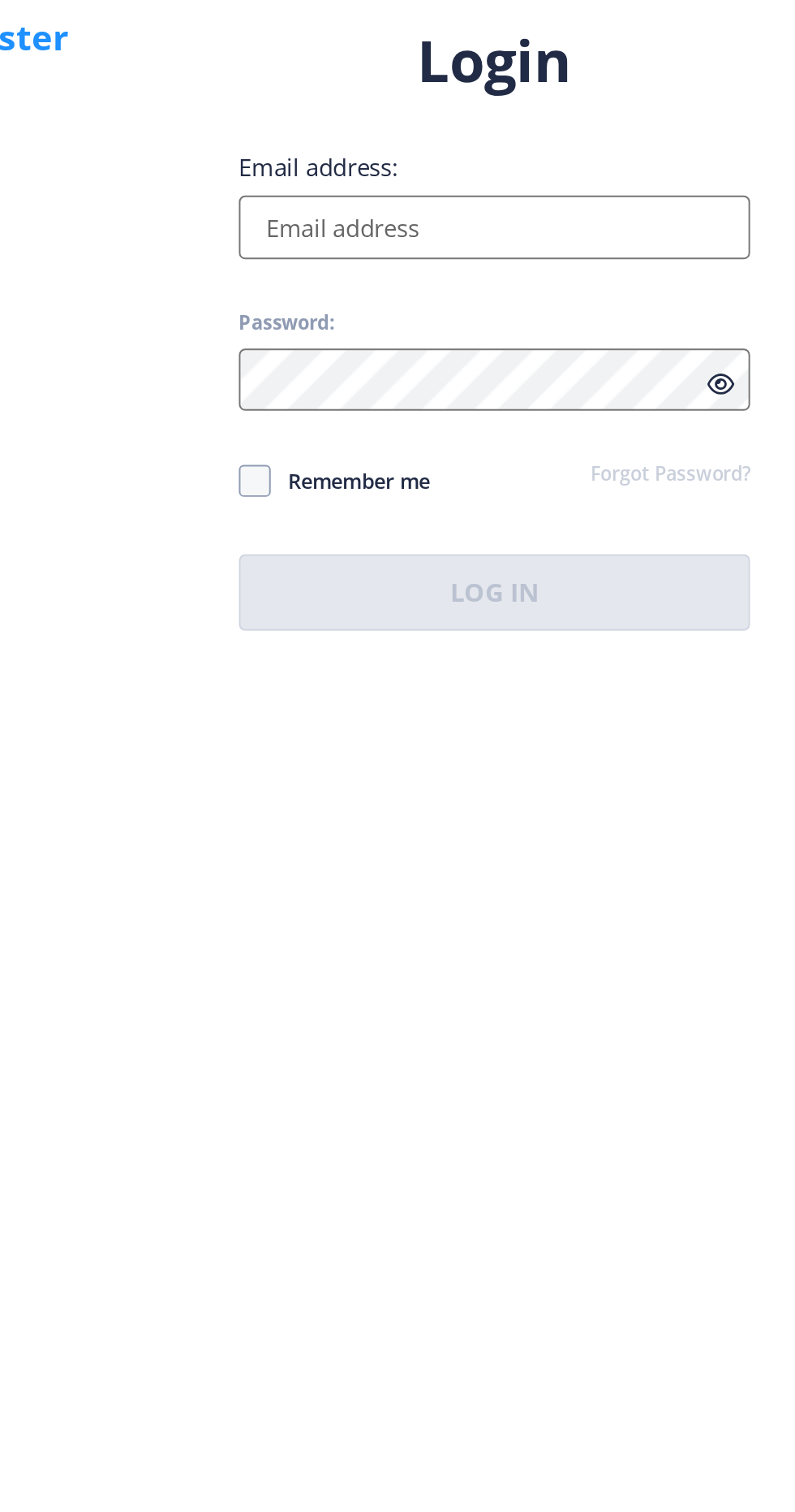
type input "[EMAIL_ADDRESS][DOMAIN_NAME]"
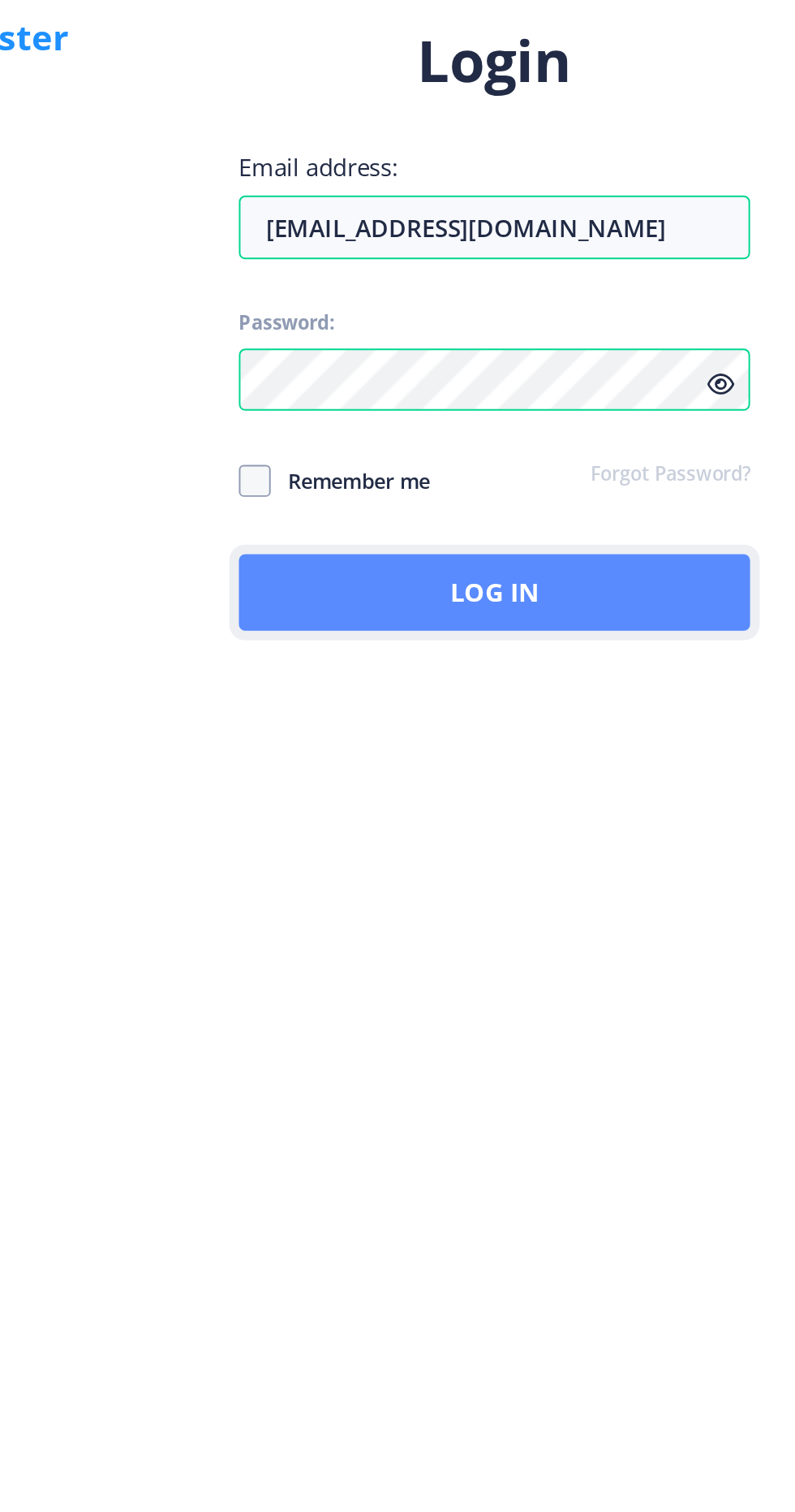
click at [635, 897] on button "Log In" at bounding box center [576, 878] width 260 height 39
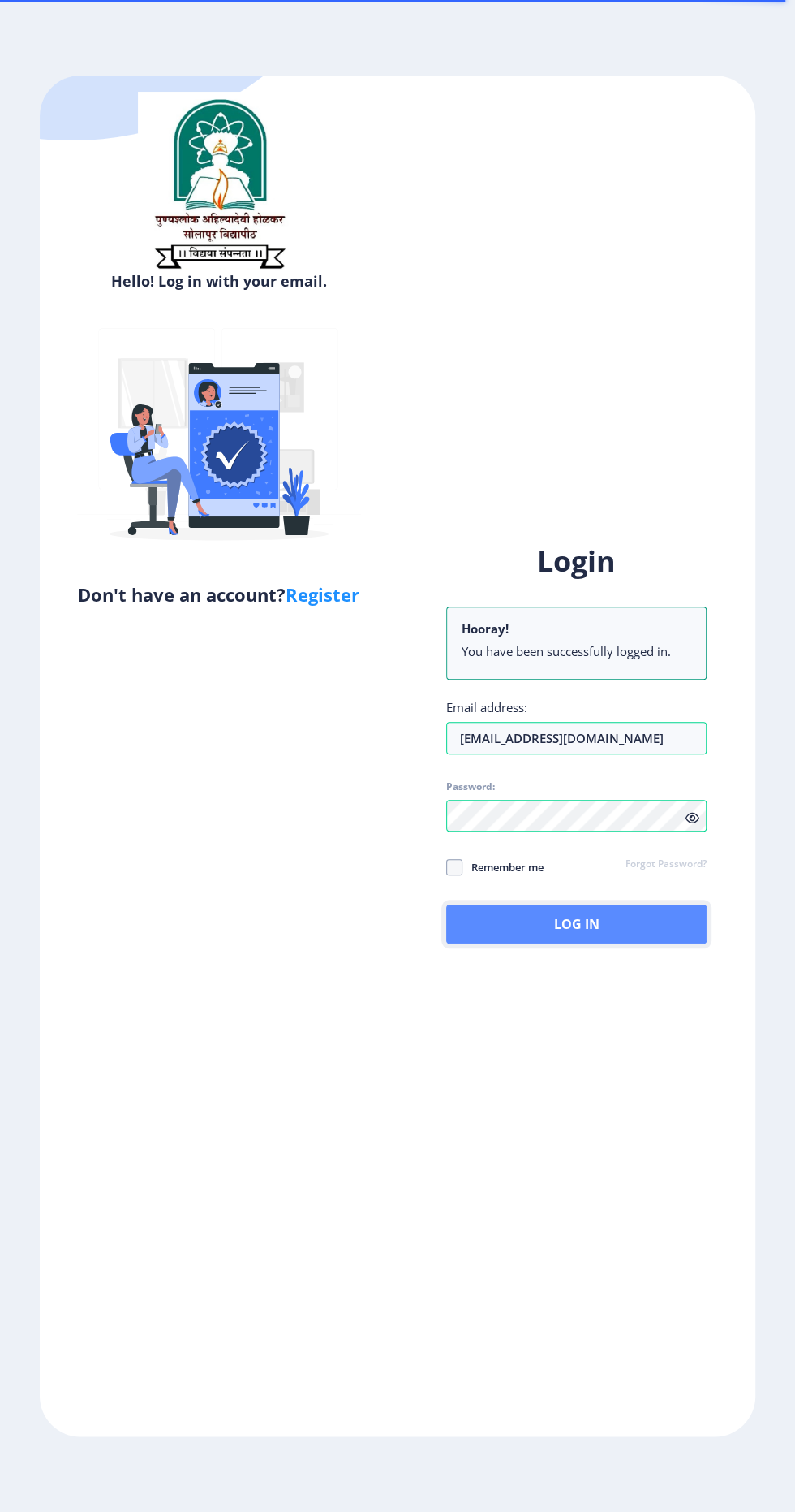
click at [620, 943] on button "Log In" at bounding box center [576, 924] width 260 height 39
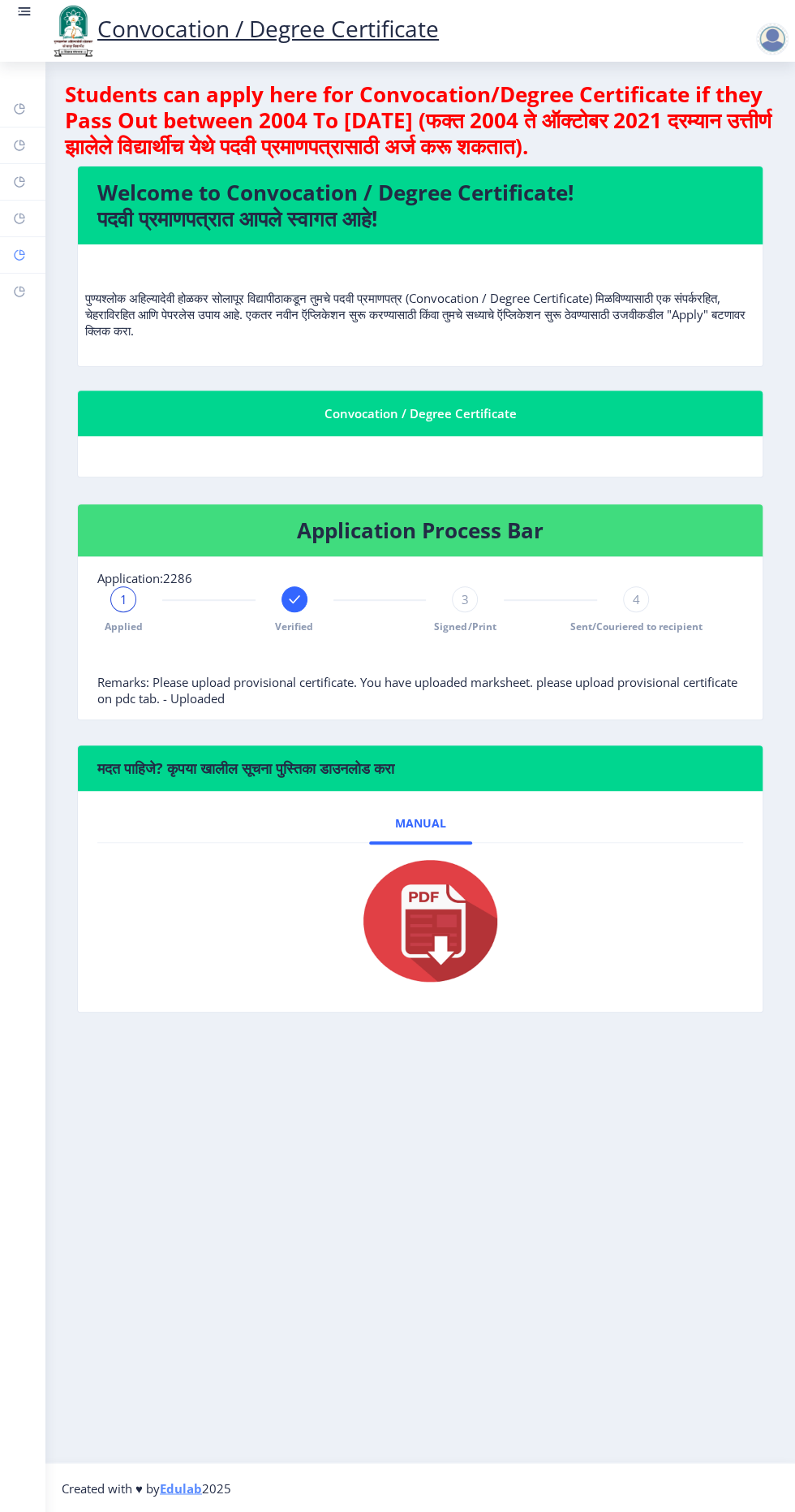
click at [22, 250] on rect at bounding box center [19, 255] width 13 height 13
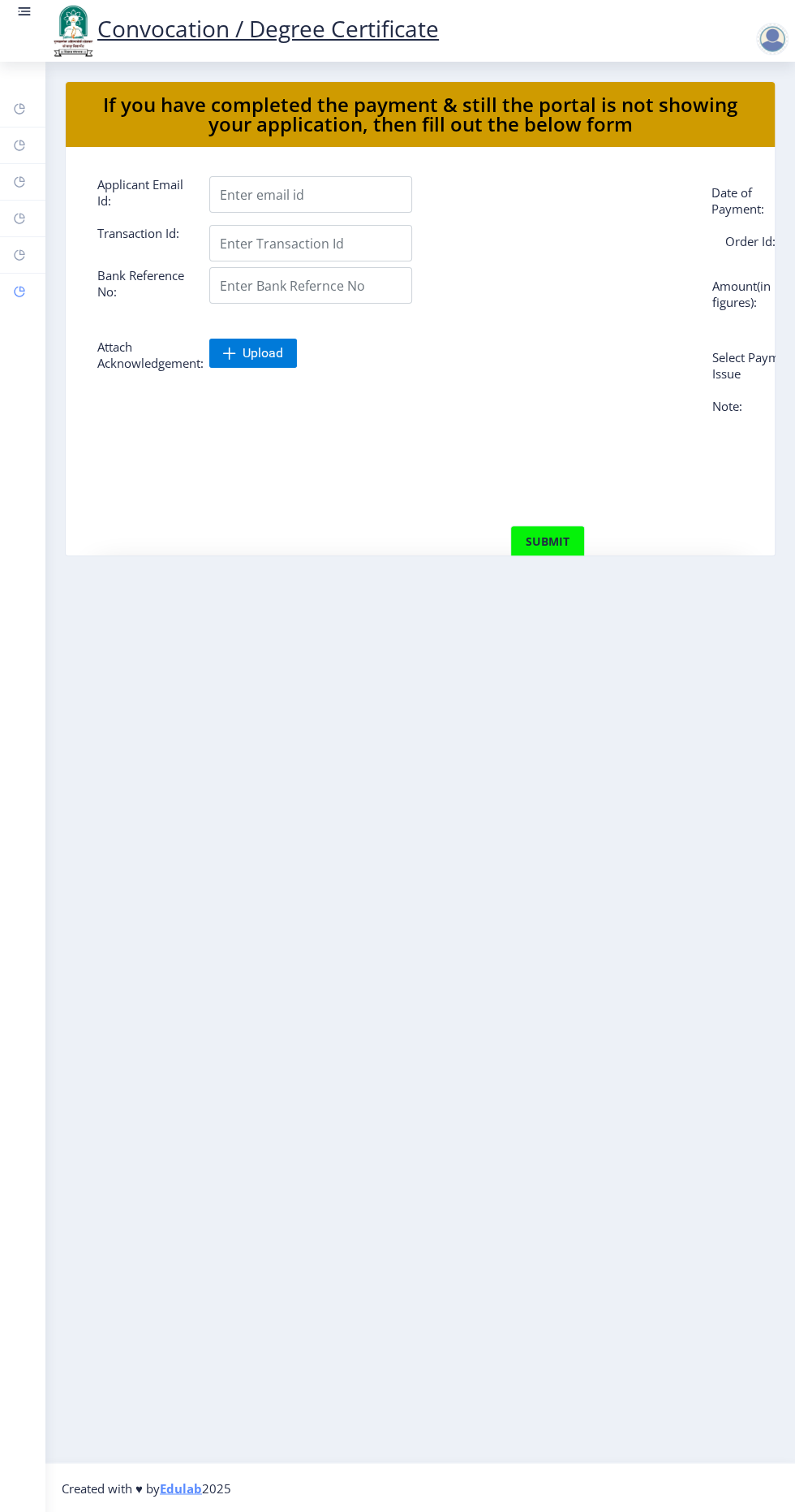
click at [20, 289] on rect at bounding box center [19, 291] width 13 height 13
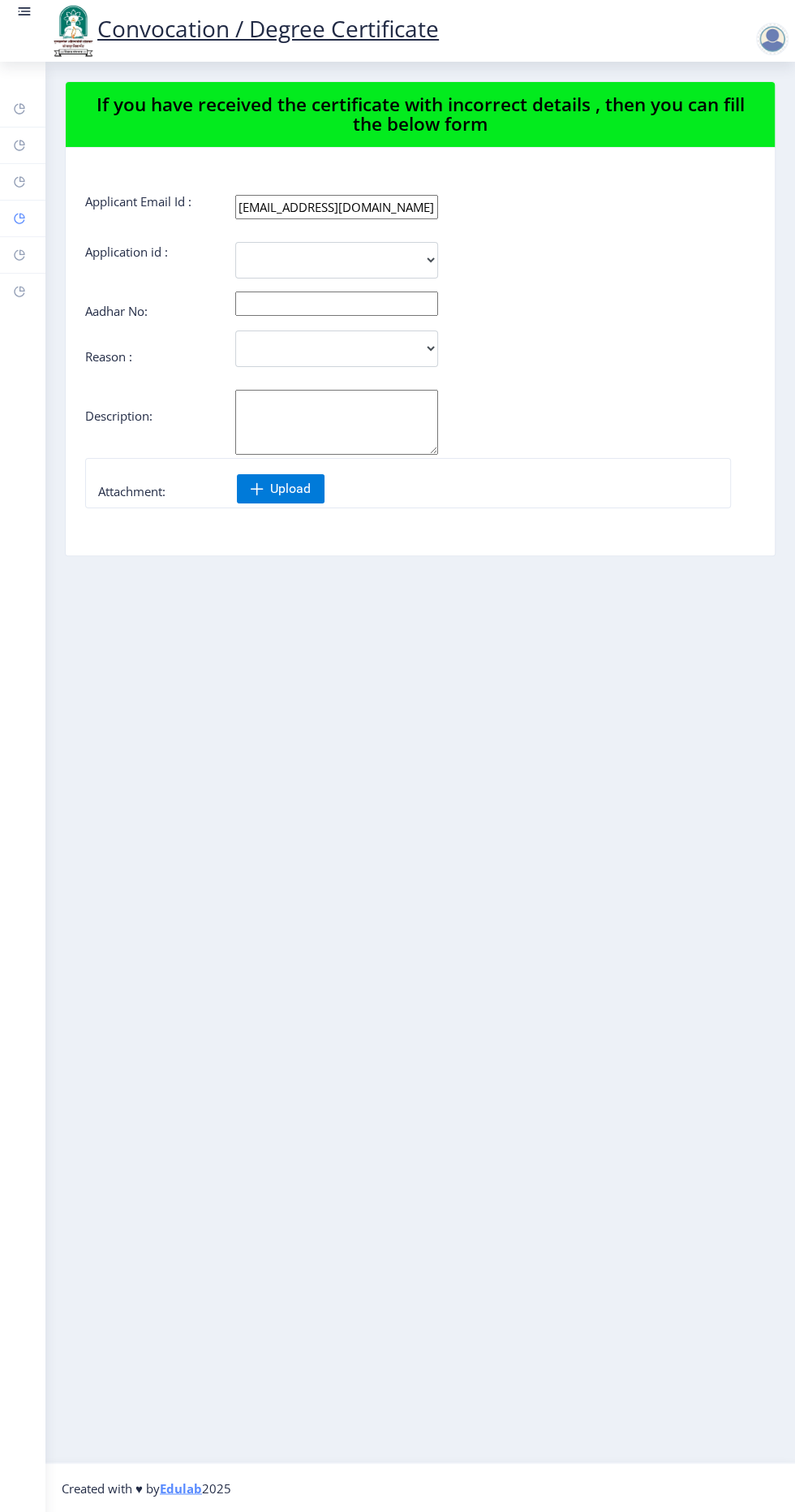
click at [20, 216] on rect at bounding box center [19, 218] width 13 height 13
